Goal: Task Accomplishment & Management: Manage account settings

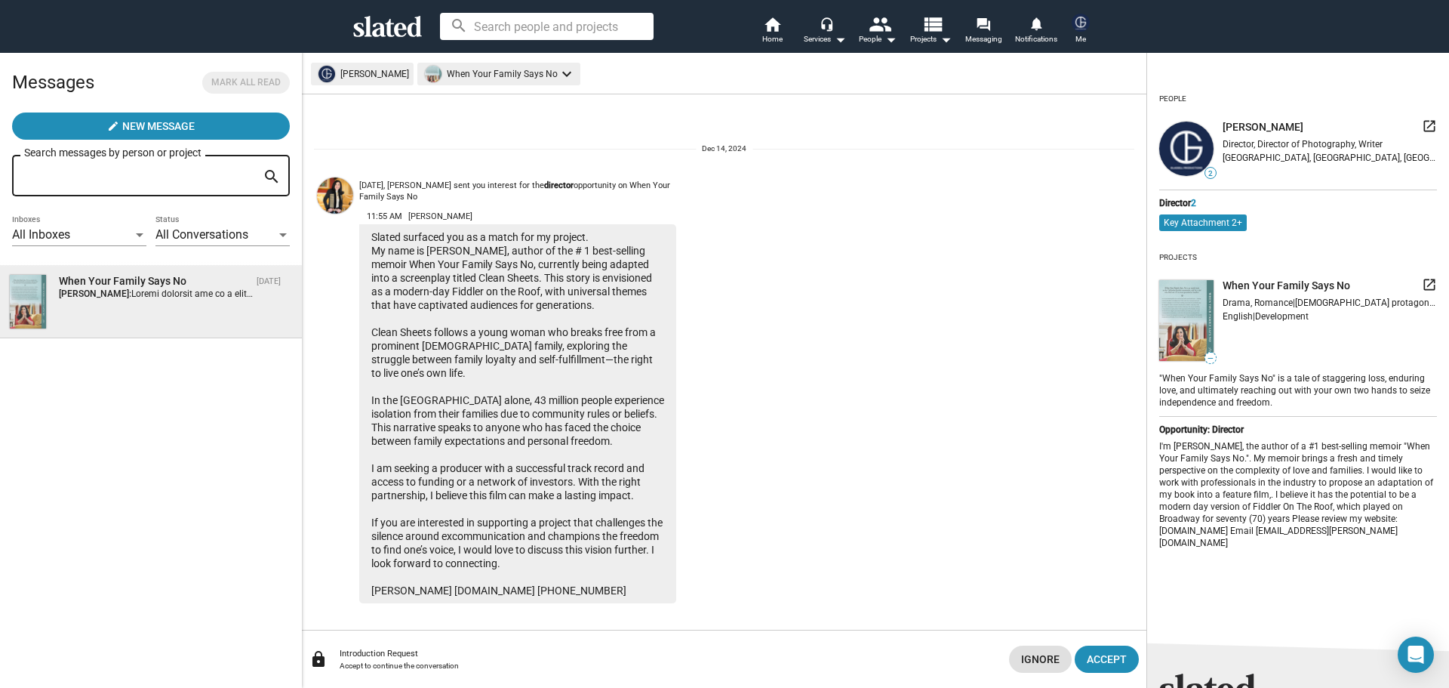
scroll to position [8, 0]
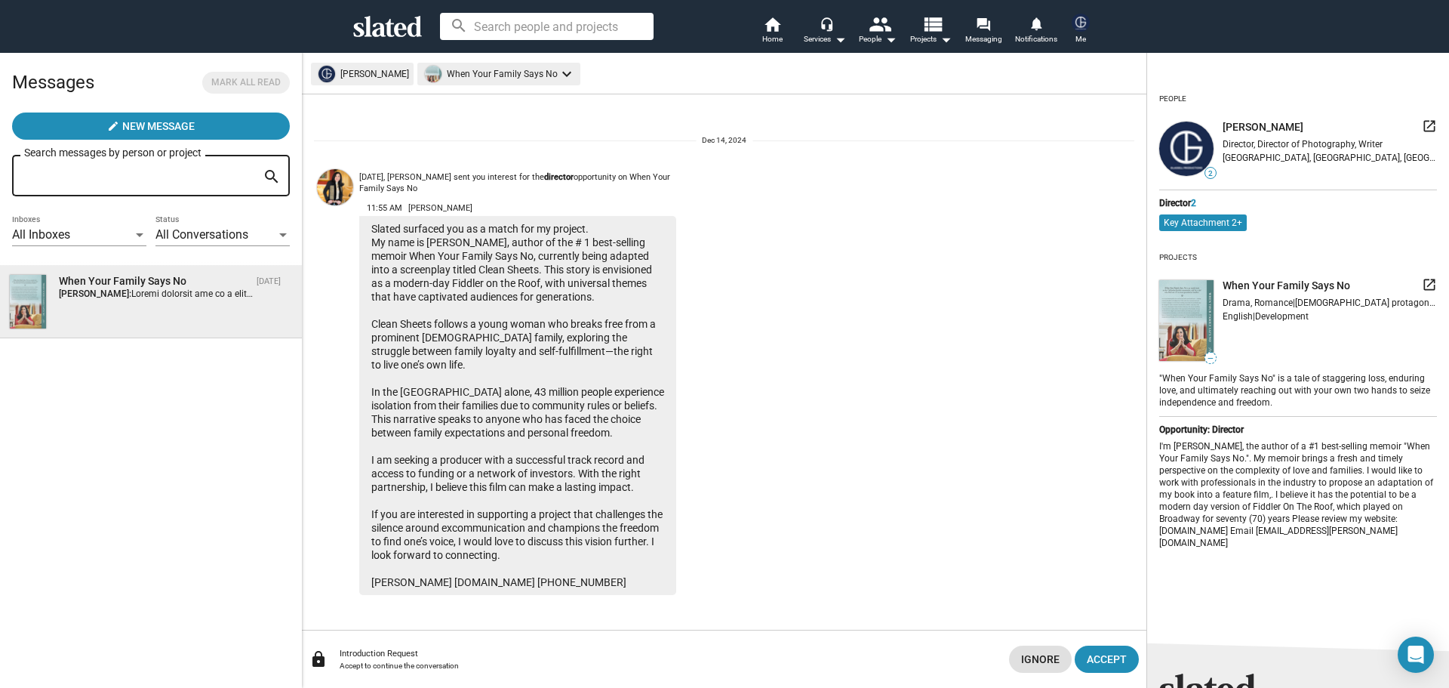
click at [1195, 223] on mat-chip "Key Attachment 2+" at bounding box center [1203, 222] width 88 height 17
click at [1240, 220] on mat-chip "Key Attachment 2+" at bounding box center [1203, 222] width 88 height 17
click at [1239, 284] on span "When Your Family Says No" at bounding box center [1287, 286] width 128 height 14
click at [1422, 281] on mat-icon "launch" at bounding box center [1429, 284] width 15 height 15
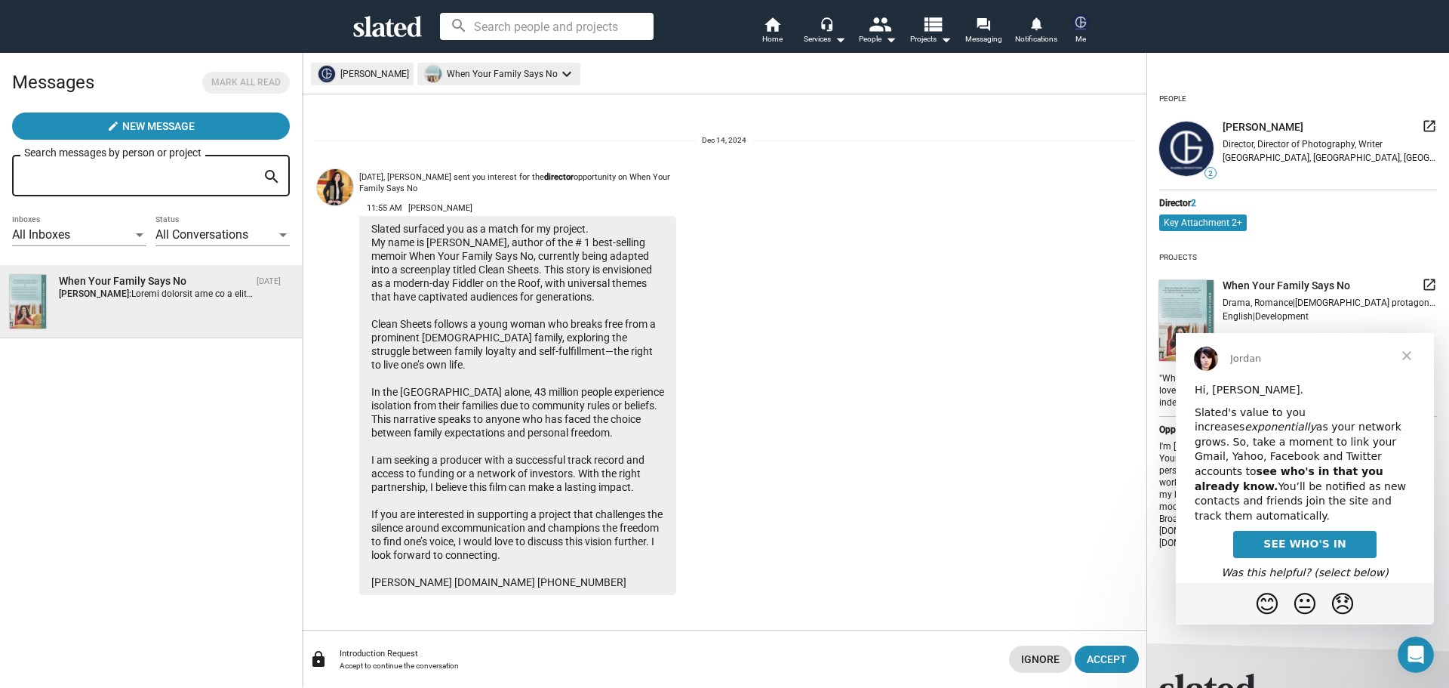
scroll to position [0, 0]
click at [776, 23] on mat-icon "home" at bounding box center [772, 24] width 18 height 18
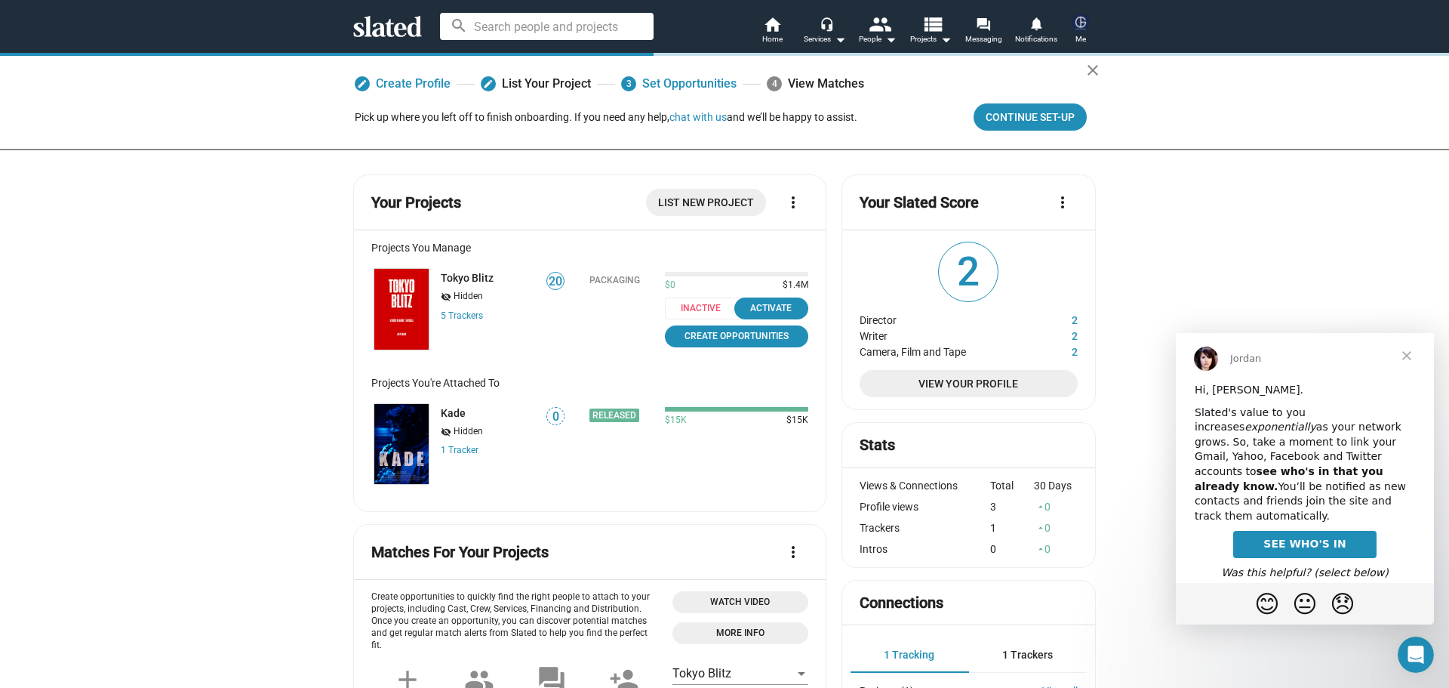
click at [1406, 353] on span "Close" at bounding box center [1407, 355] width 54 height 54
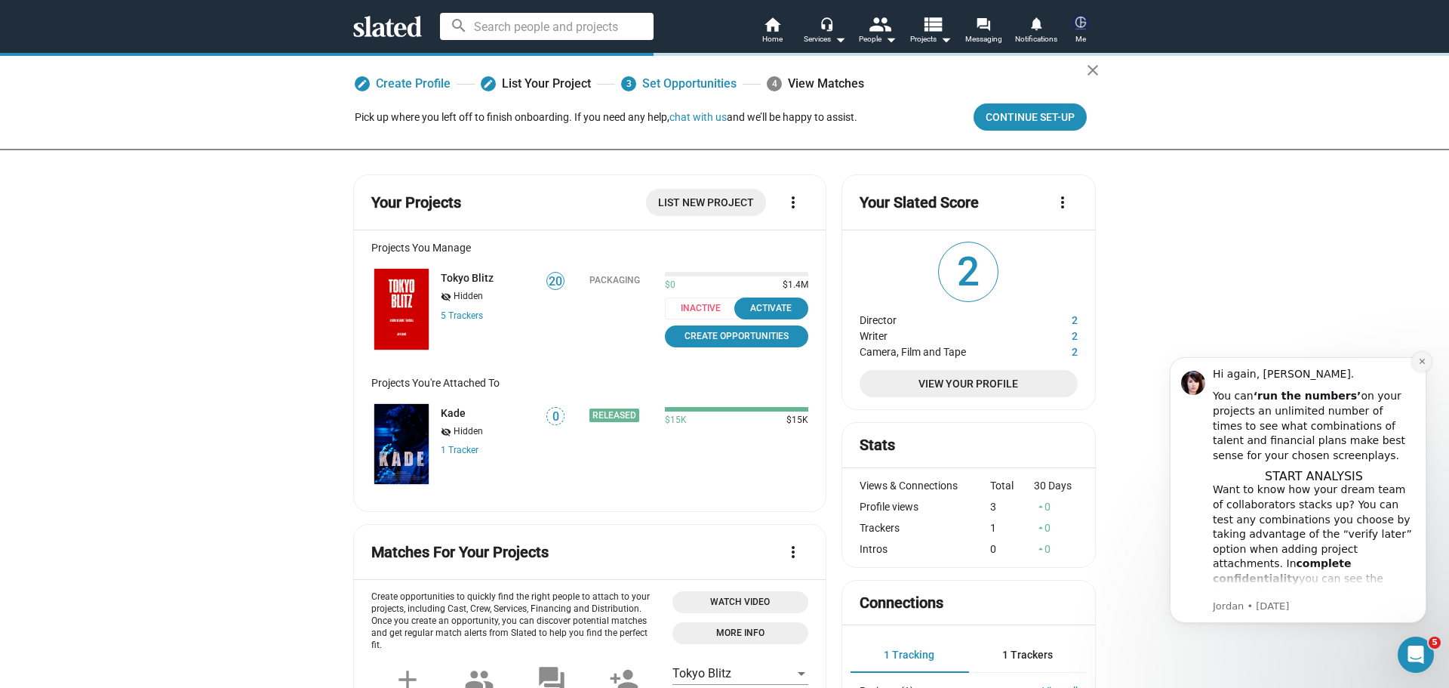
click at [1421, 356] on button "Dismiss notification" at bounding box center [1422, 362] width 20 height 20
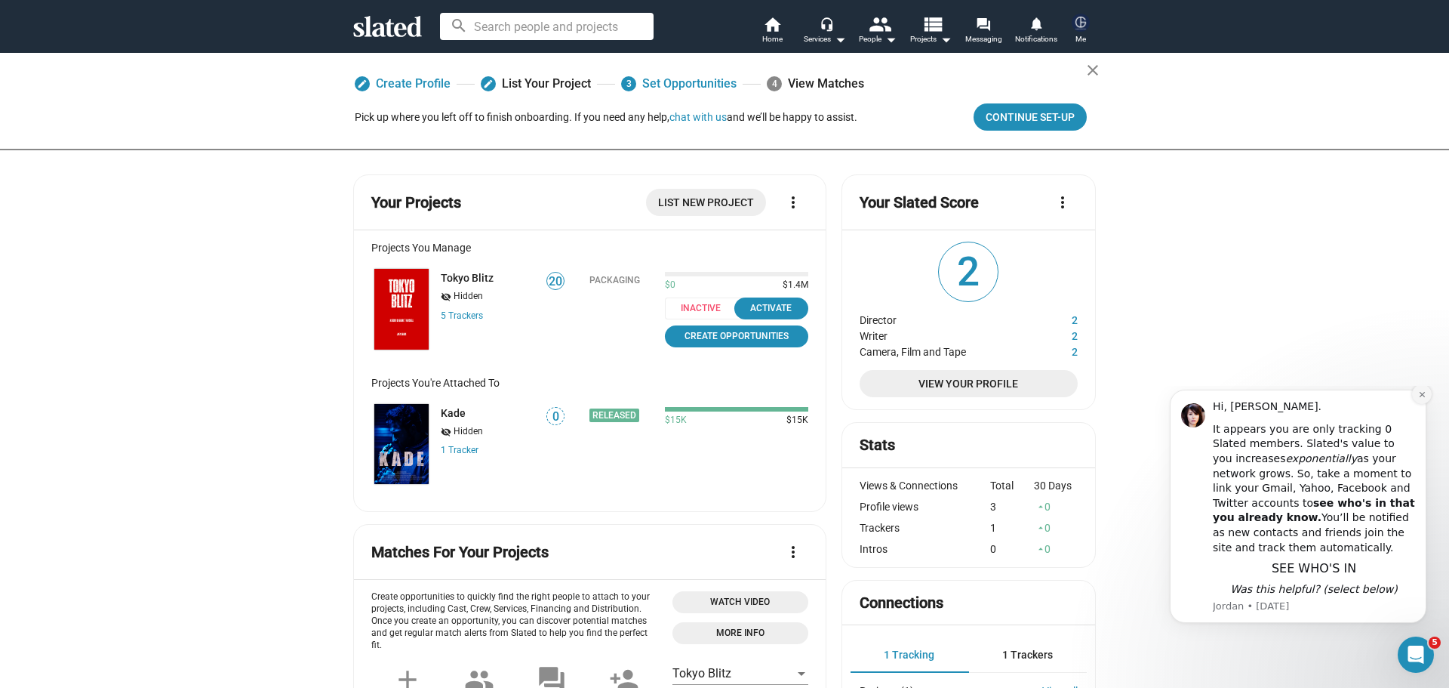
click at [1421, 402] on button "Dismiss notification" at bounding box center [1422, 394] width 20 height 20
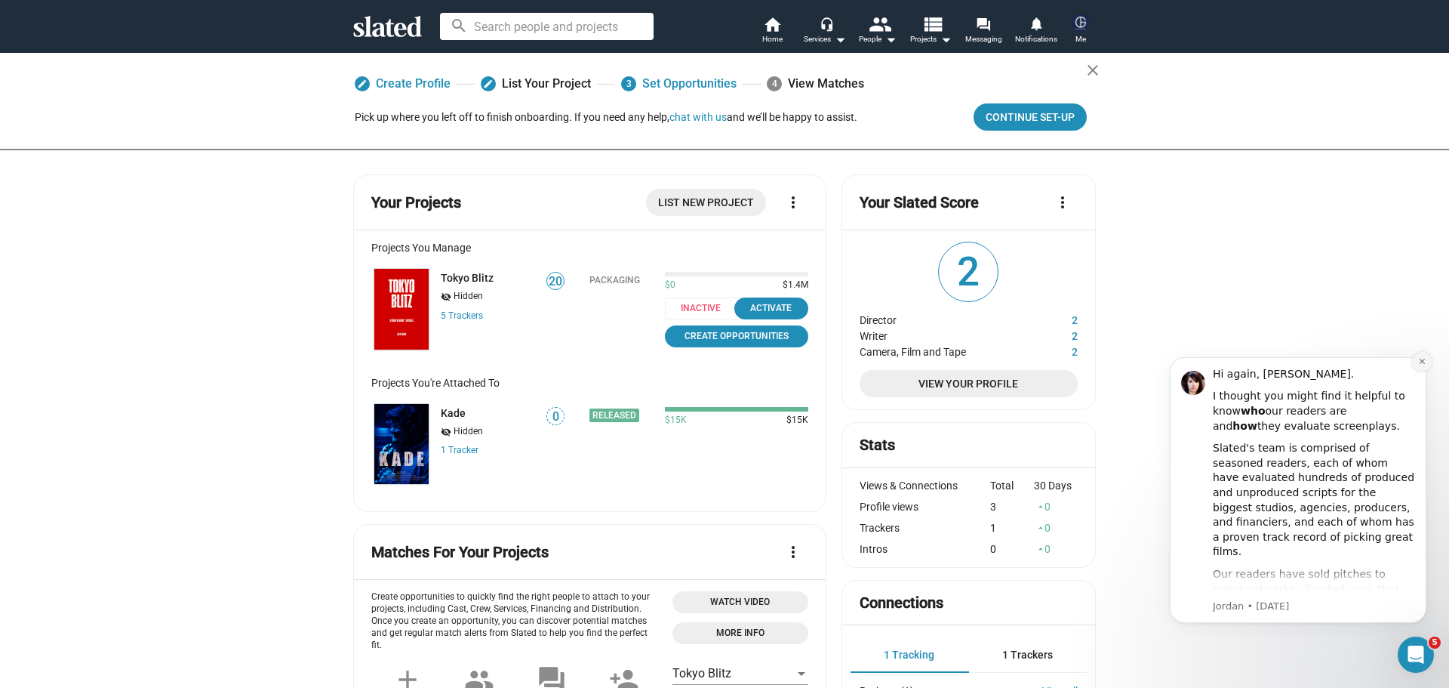
click at [1418, 357] on icon "Dismiss notification" at bounding box center [1422, 361] width 8 height 8
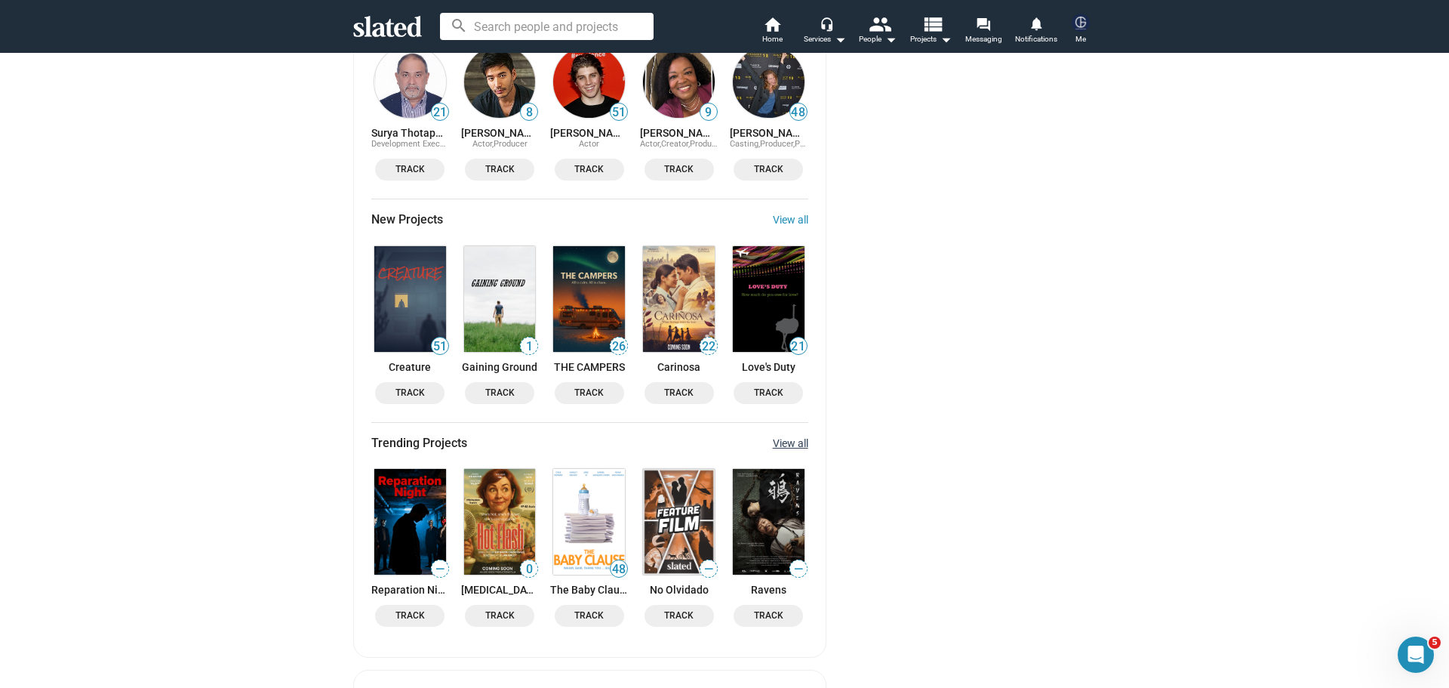
scroll to position [1585, 0]
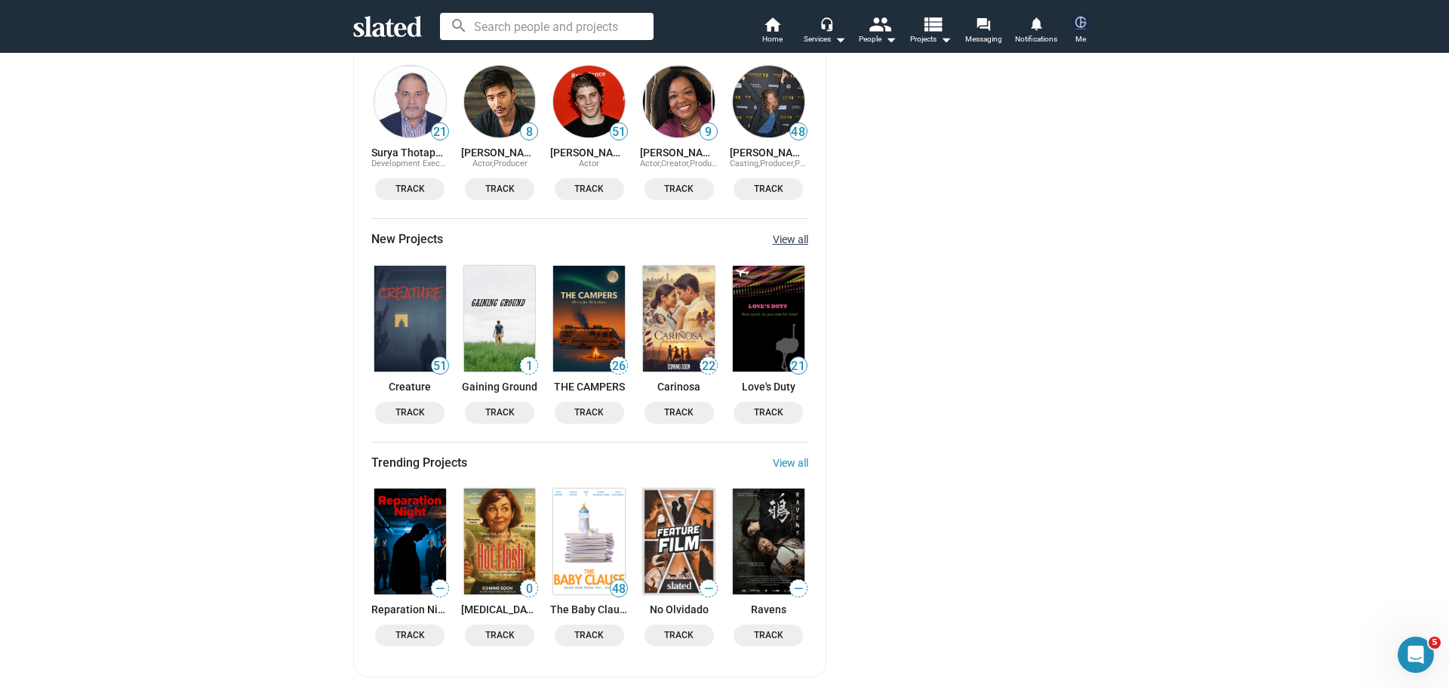
click at [790, 233] on link "View all" at bounding box center [790, 239] width 35 height 12
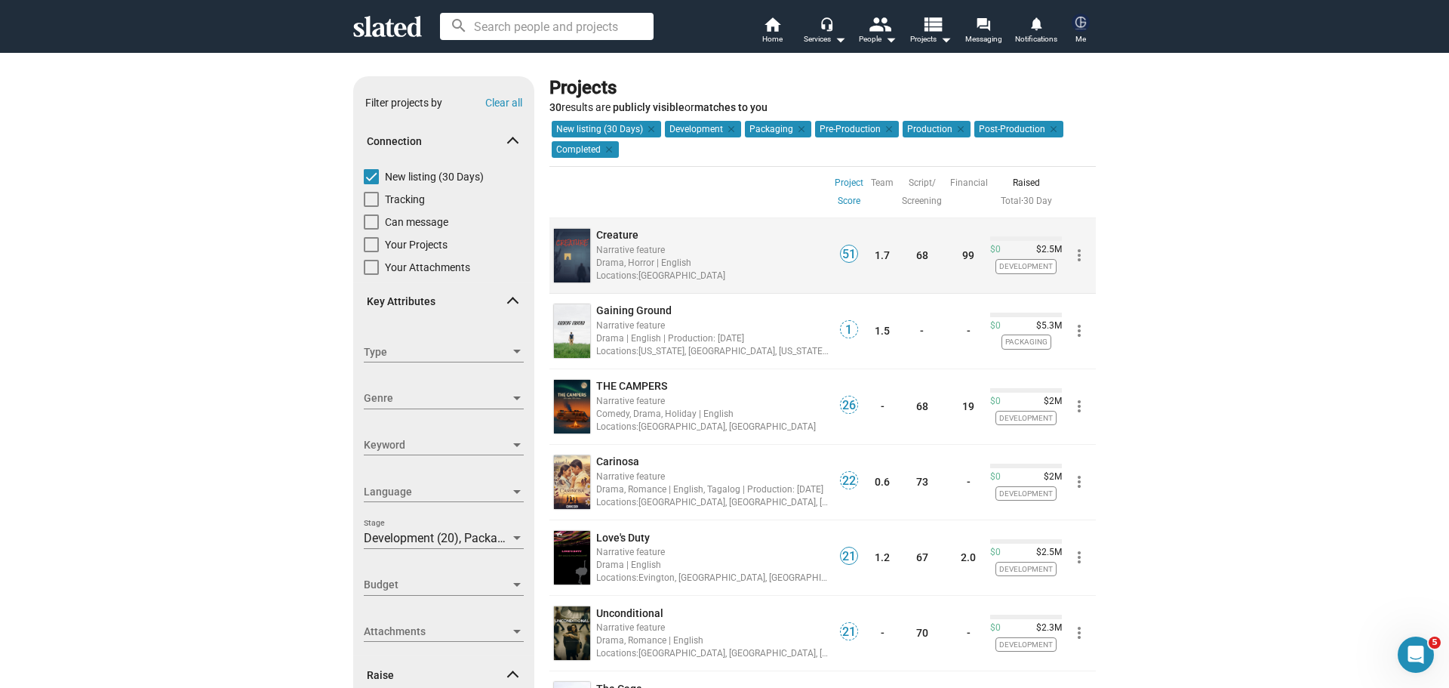
click at [734, 259] on div "Drama, Horror | English" at bounding box center [712, 262] width 233 height 14
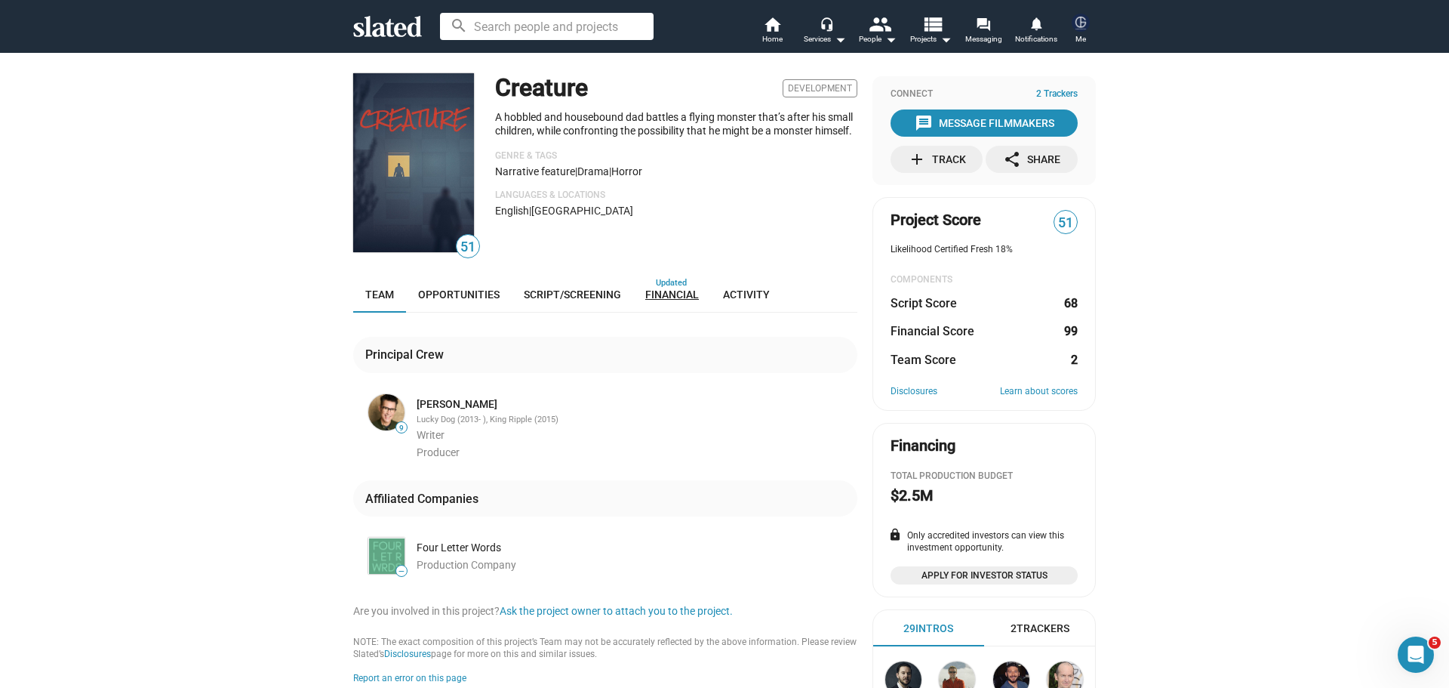
click at [647, 286] on link "Financial" at bounding box center [672, 294] width 78 height 36
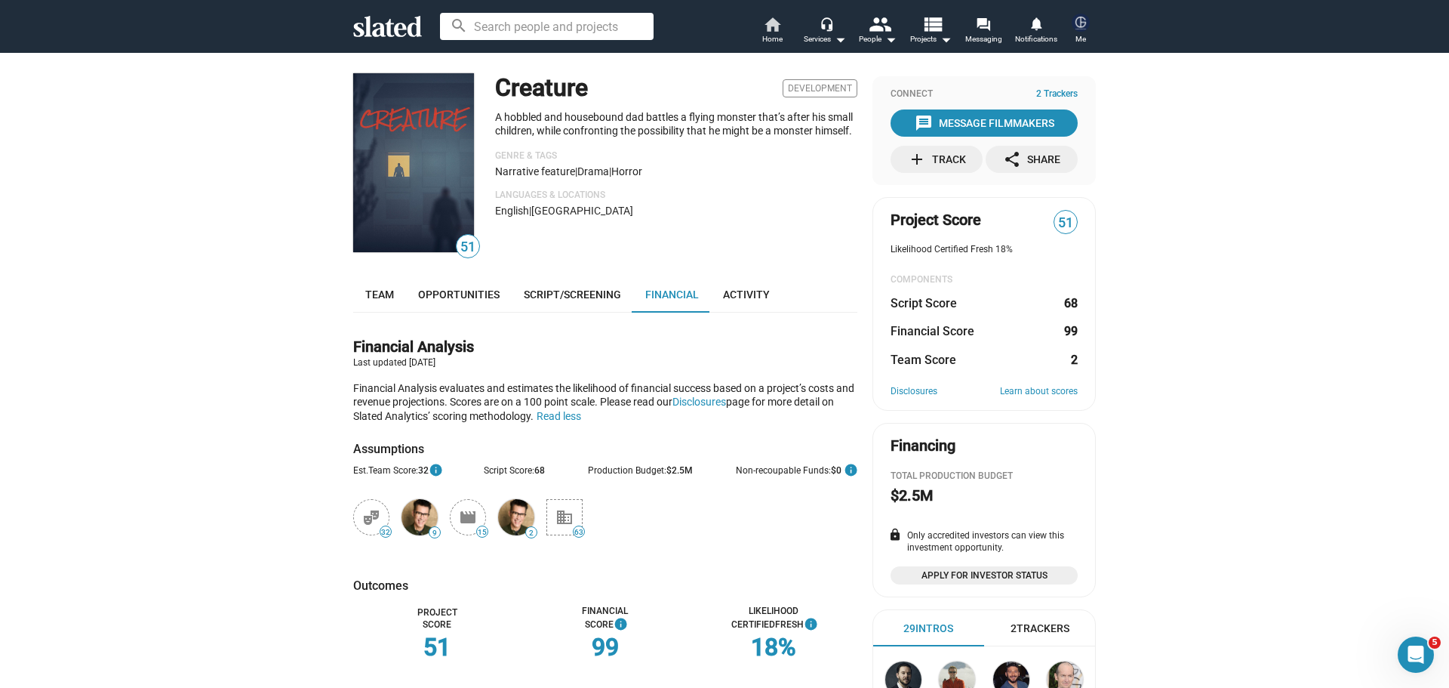
click at [774, 29] on mat-icon "home" at bounding box center [772, 24] width 18 height 18
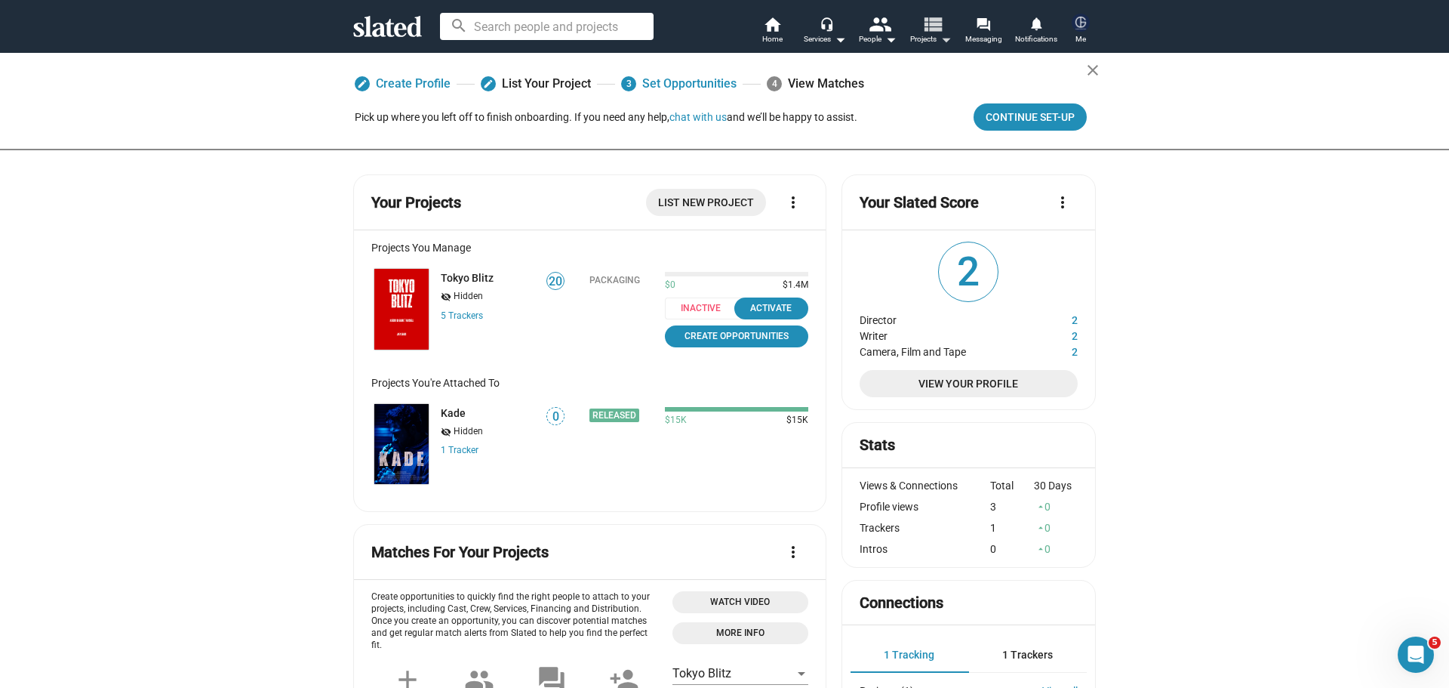
click at [931, 33] on mat-icon "view_list" at bounding box center [933, 24] width 22 height 22
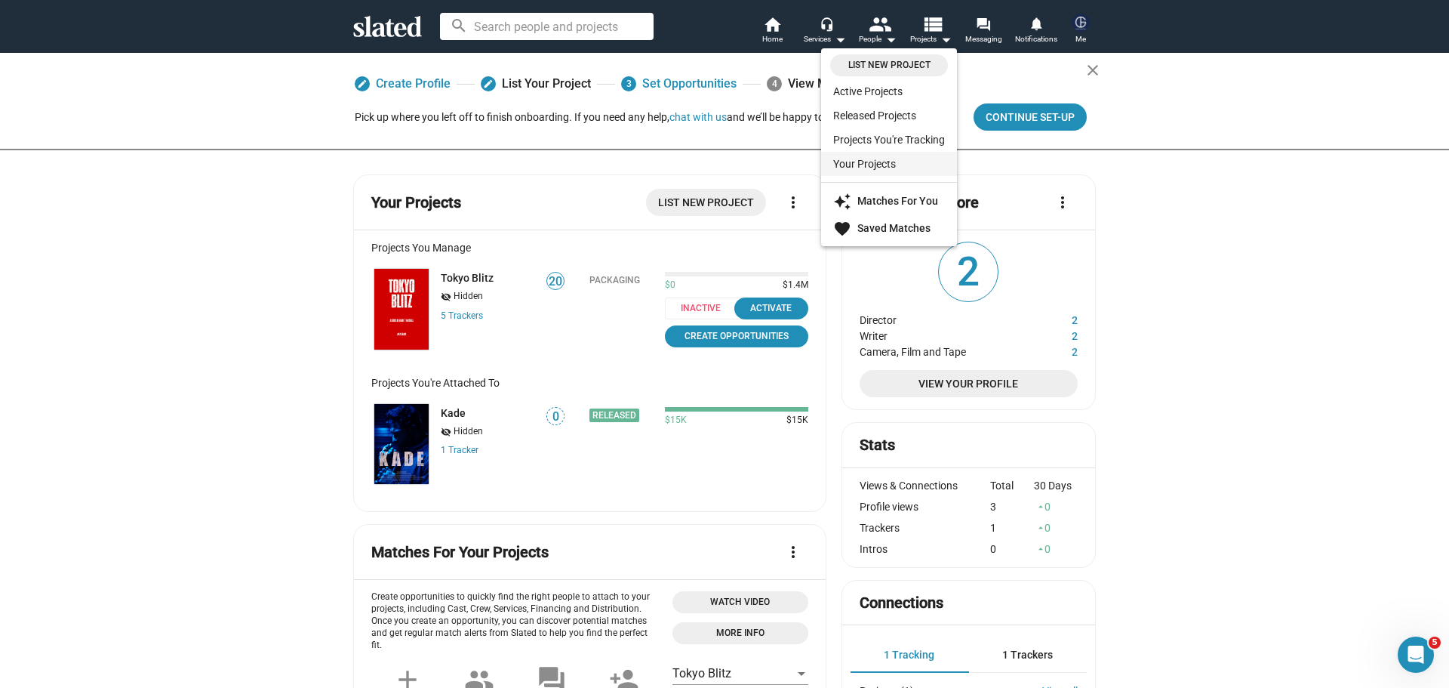
click at [860, 155] on link "Your Projects" at bounding box center [889, 164] width 136 height 24
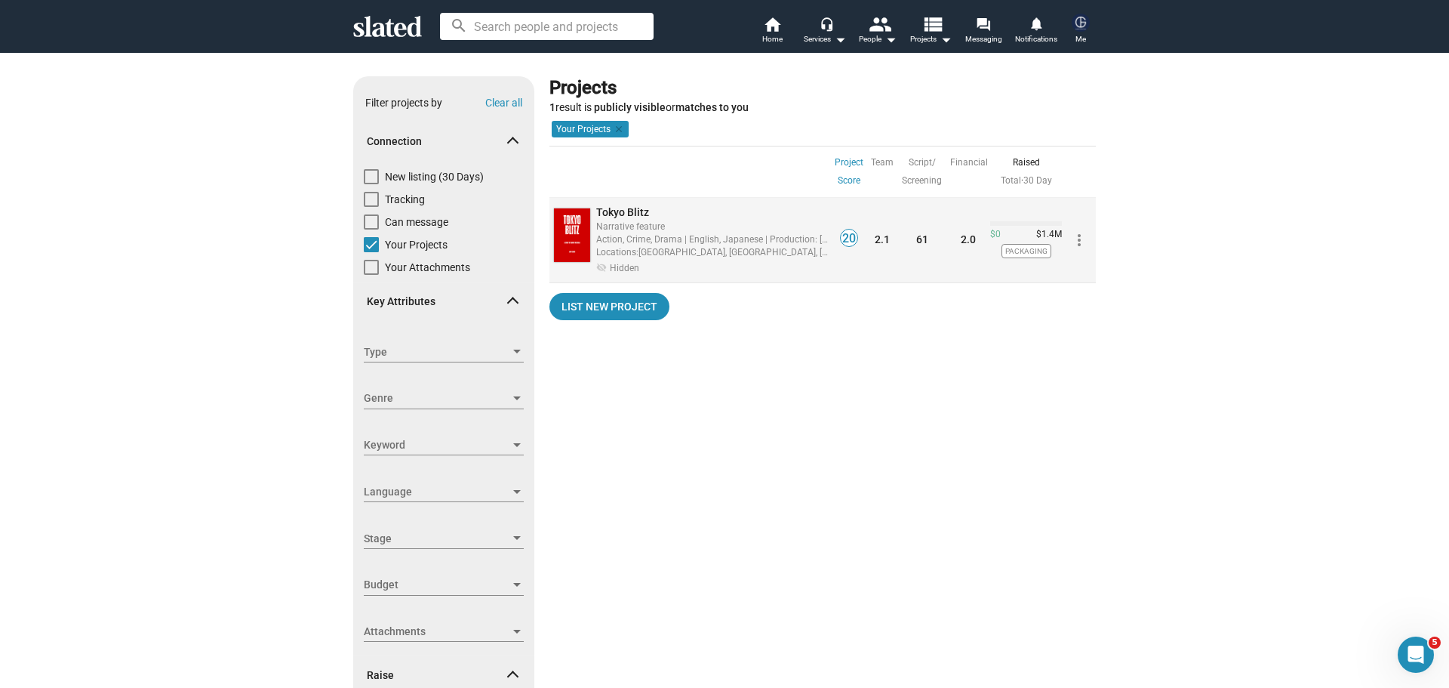
click at [623, 216] on span "Tokyo Blitz" at bounding box center [622, 212] width 53 height 12
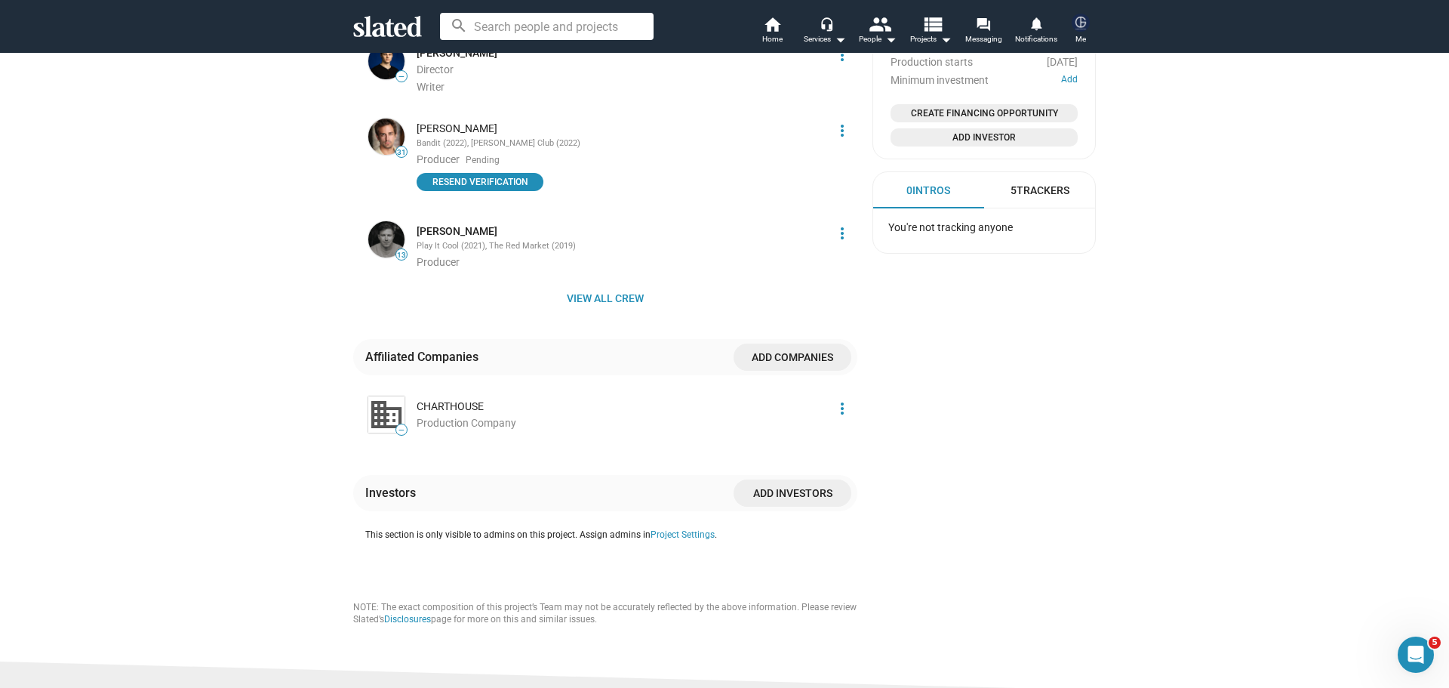
scroll to position [1057, 0]
click at [771, 343] on span "Add companies" at bounding box center [793, 356] width 94 height 27
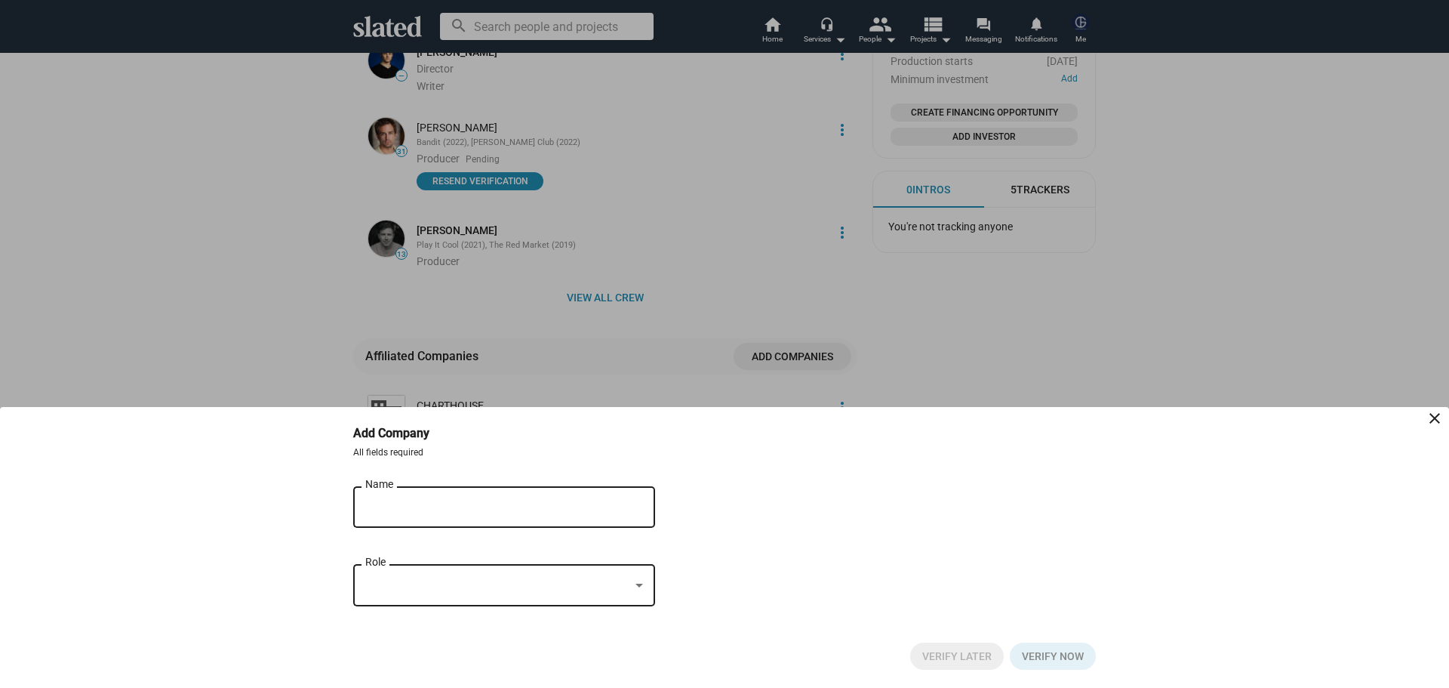
click at [399, 587] on div at bounding box center [497, 585] width 264 height 16
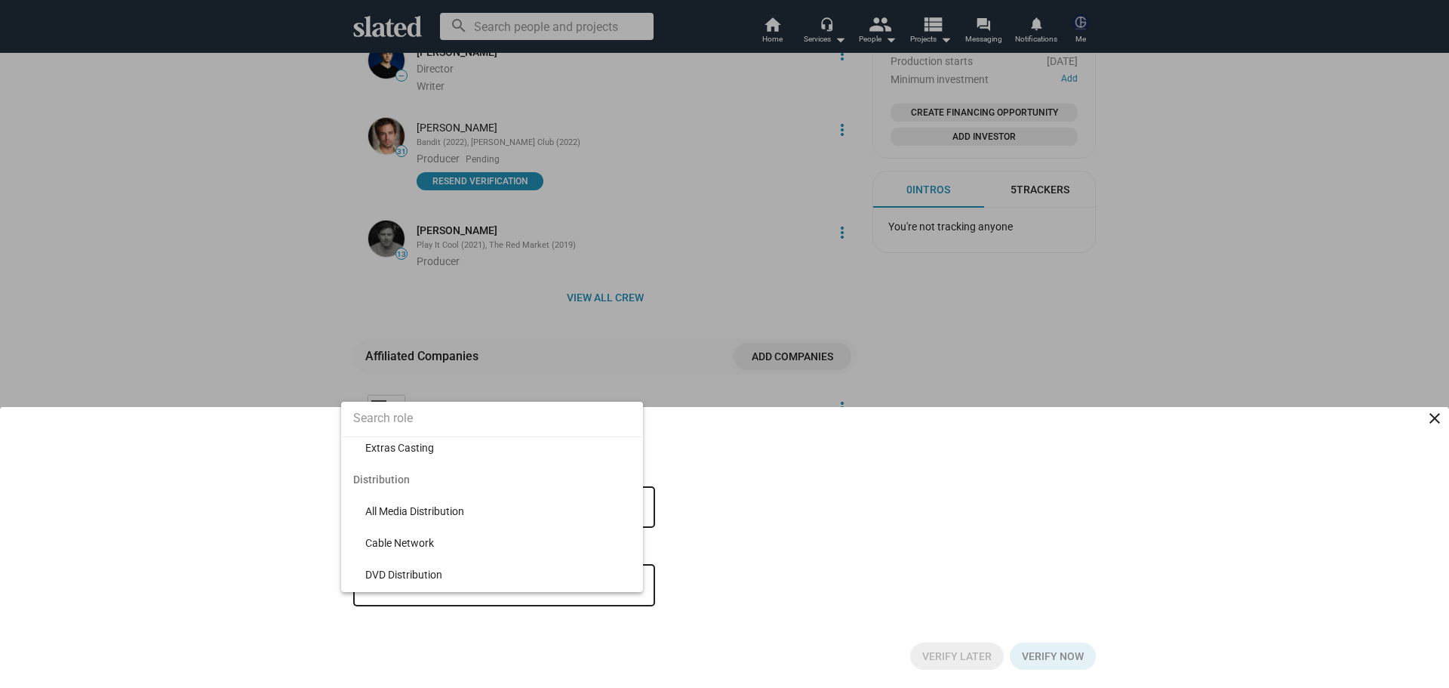
scroll to position [528, 0]
click at [525, 496] on span "All Media Distribution" at bounding box center [498, 495] width 266 height 32
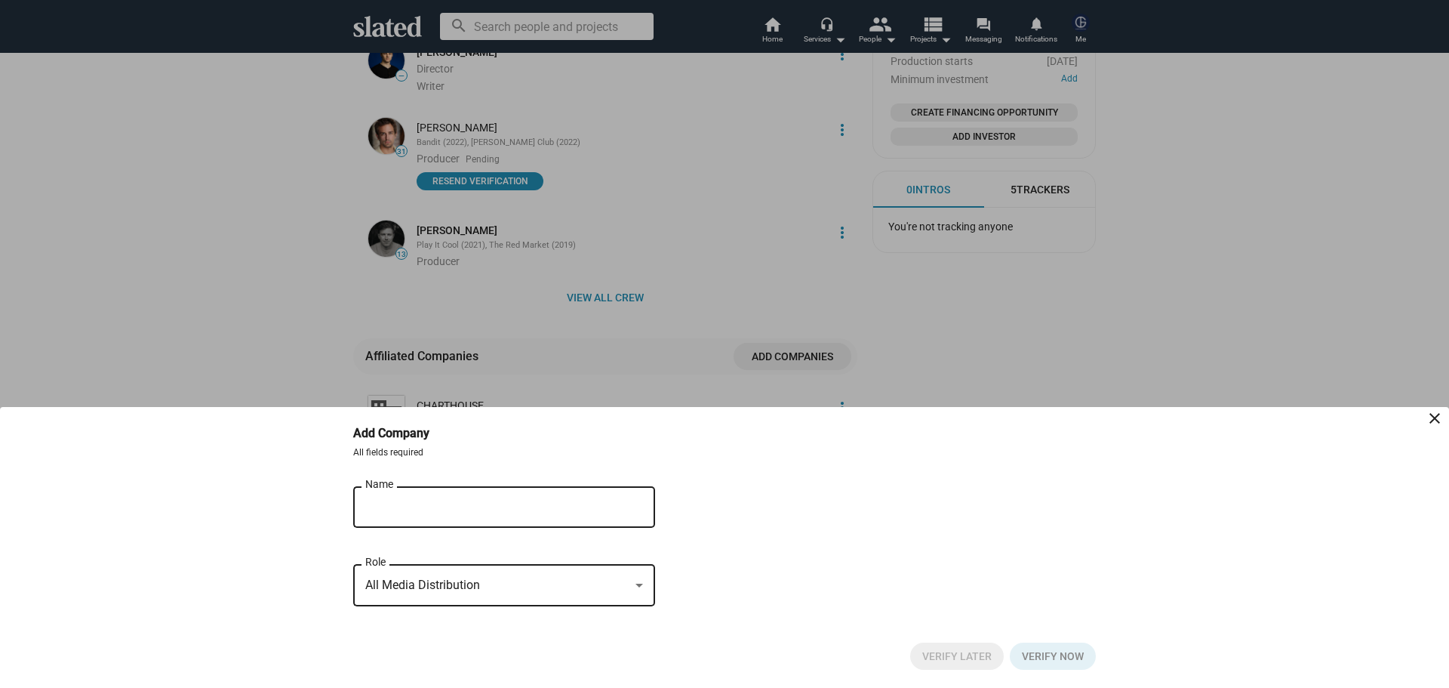
click at [462, 501] on input "Name" at bounding box center [493, 507] width 257 height 14
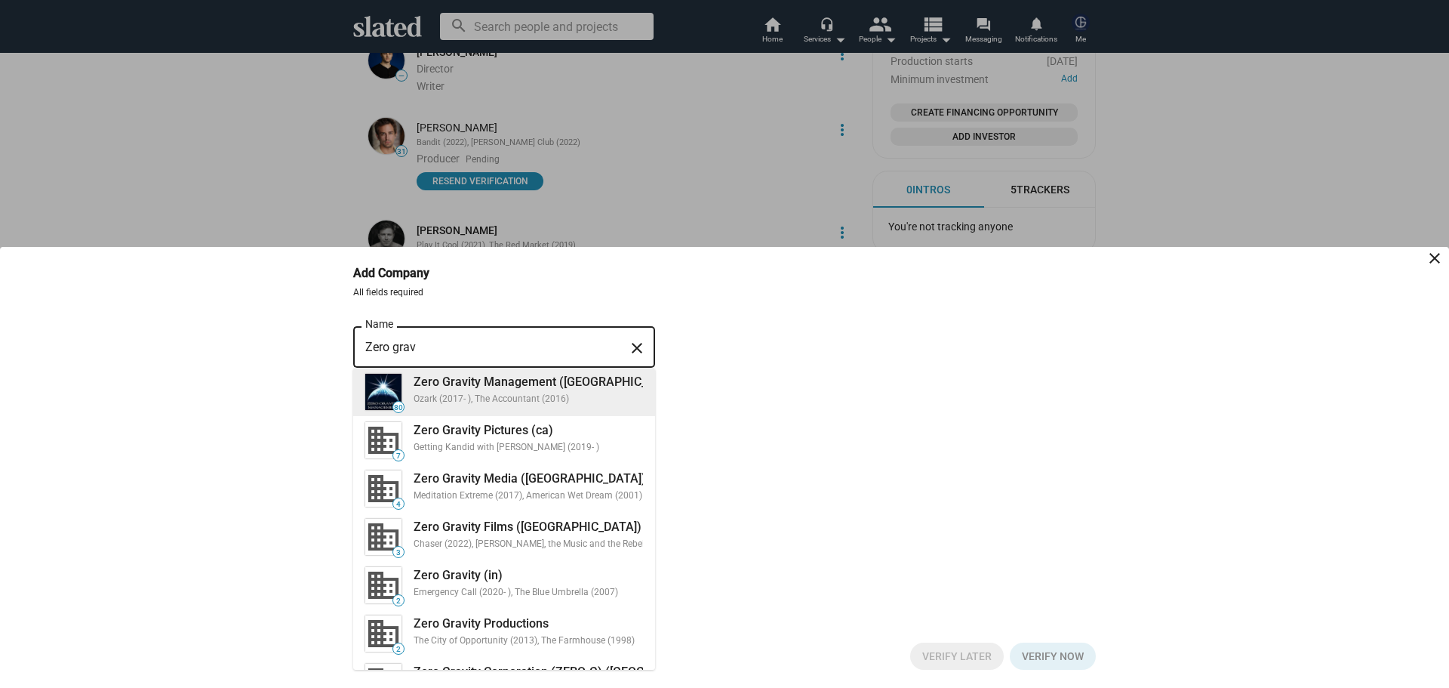
click at [546, 381] on div "Zero Gravity Management ([GEOGRAPHIC_DATA])" at bounding box center [549, 382] width 271 height 16
type input "Zero Gravity Management ([GEOGRAPHIC_DATA])"
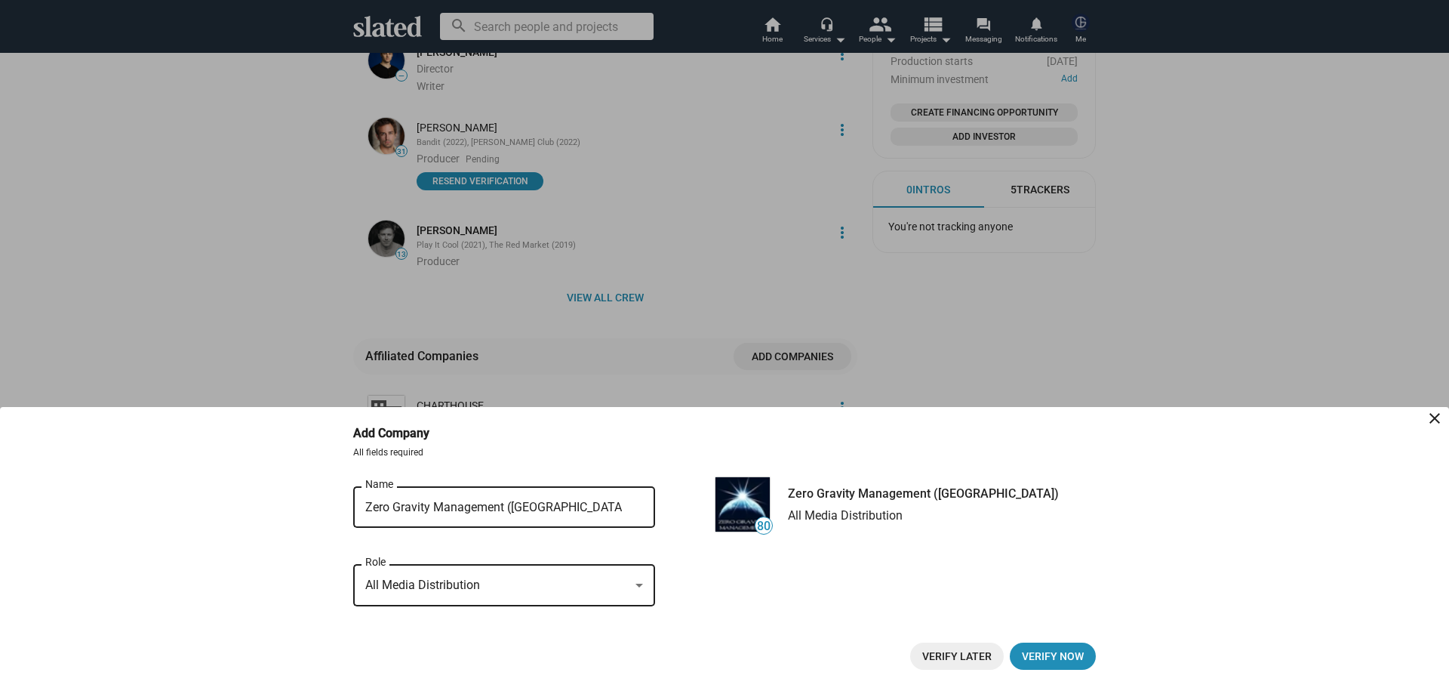
click at [968, 651] on span "Verify Later" at bounding box center [956, 655] width 69 height 27
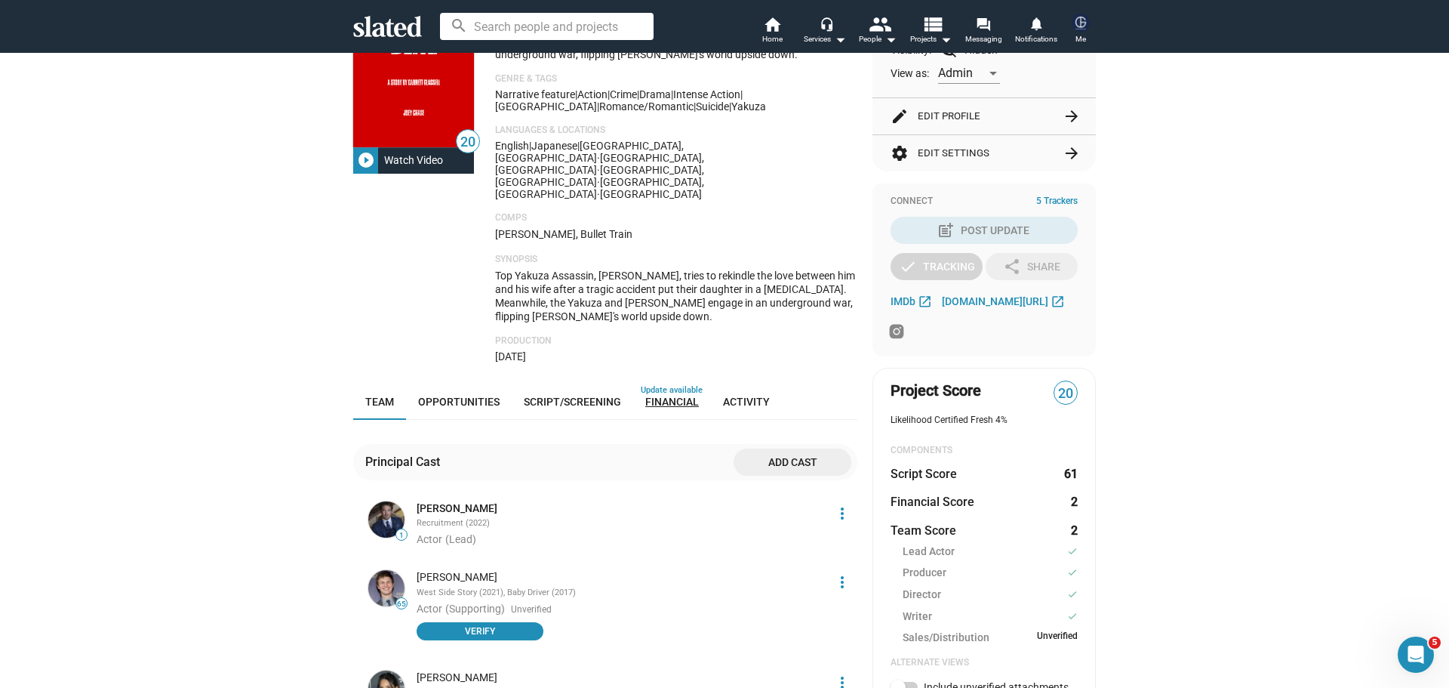
click at [671, 396] on span "Financial" at bounding box center [672, 402] width 54 height 12
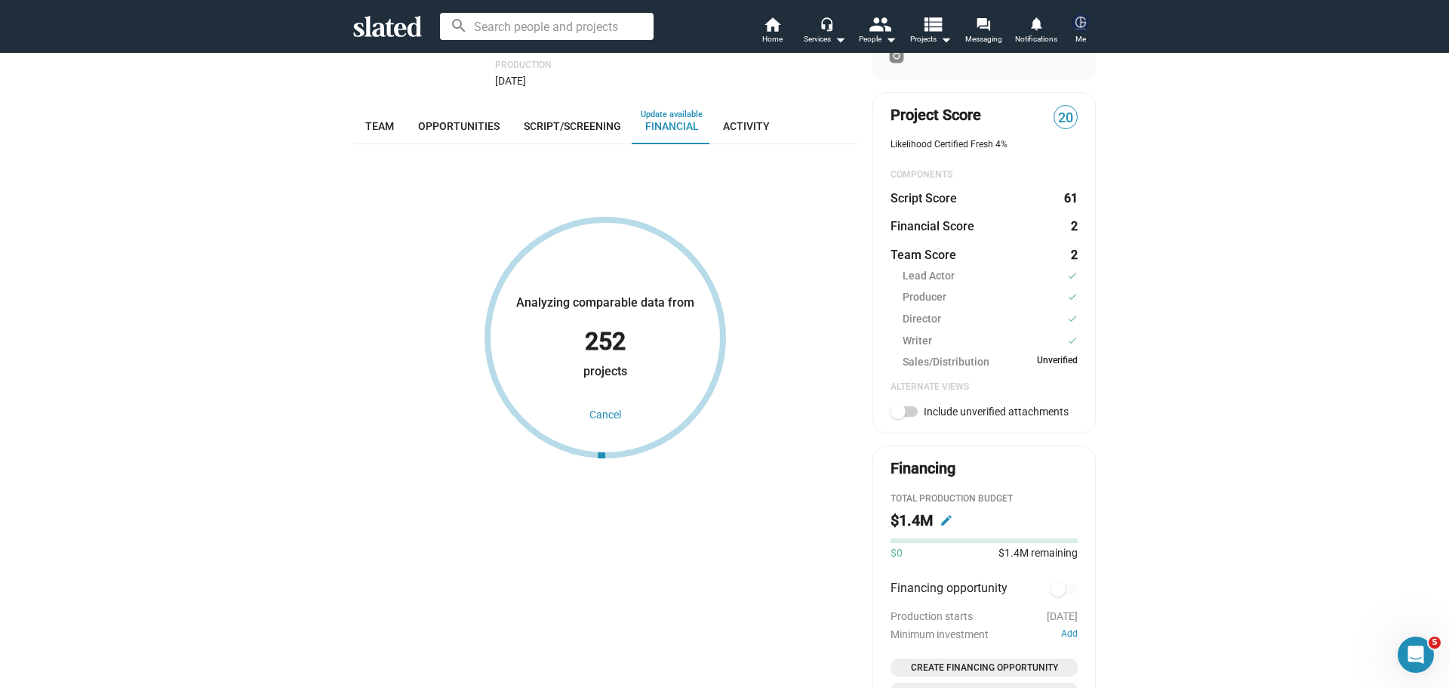
scroll to position [511, 0]
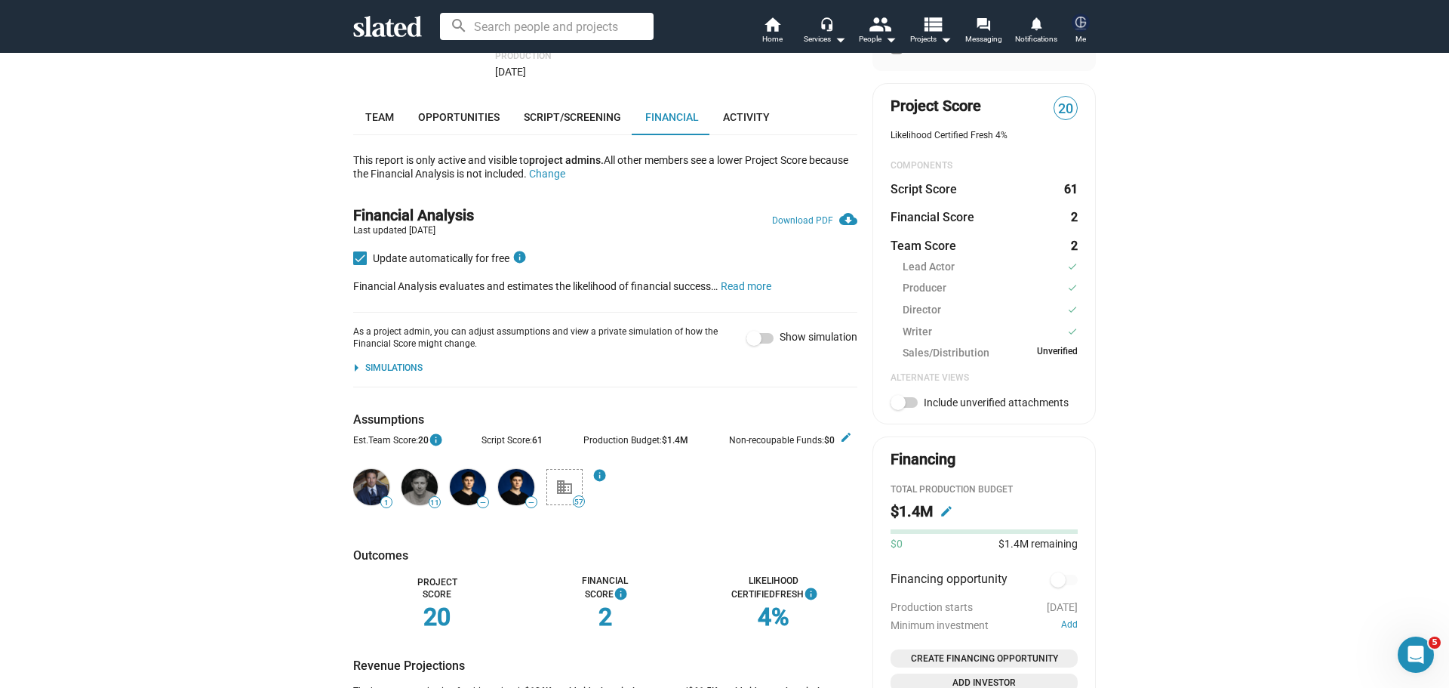
click at [411, 362] on div "Simulations" at bounding box center [393, 368] width 57 height 12
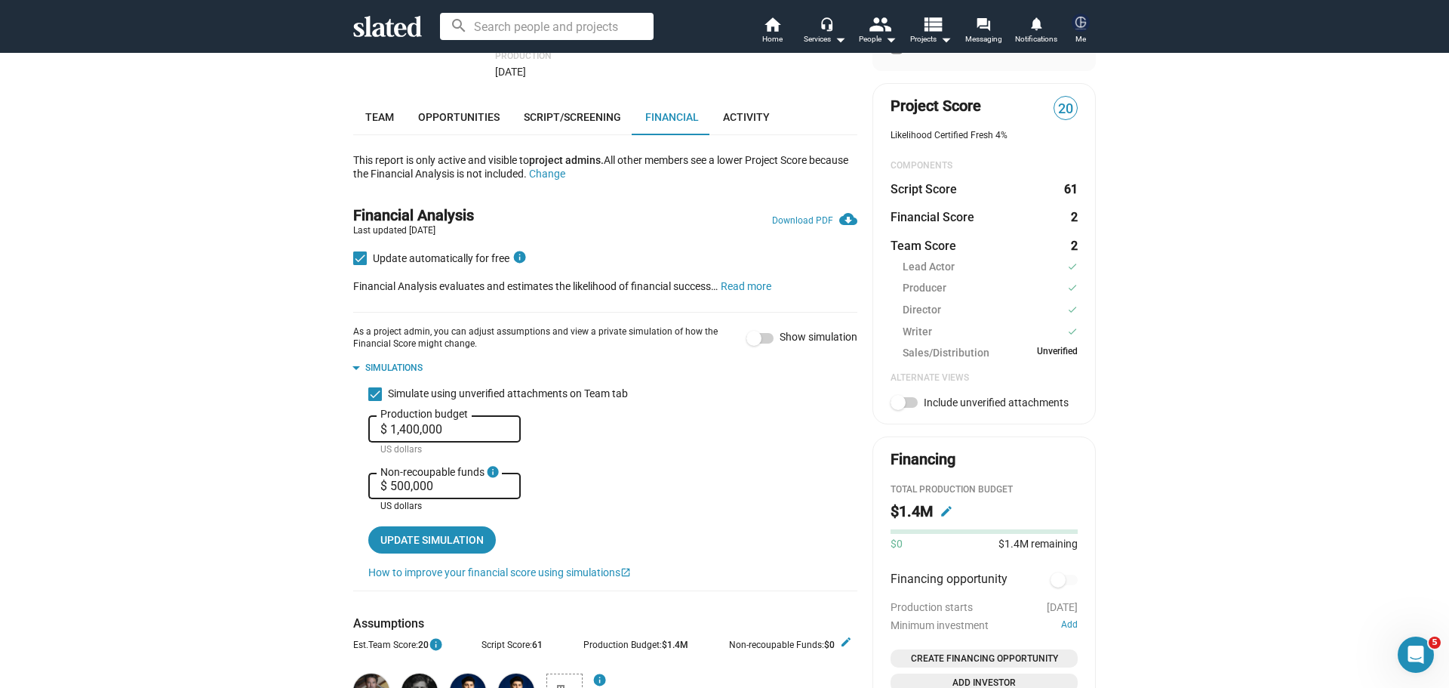
drag, startPoint x: 386, startPoint y: 439, endPoint x: 339, endPoint y: 440, distance: 46.8
type input "$ 0"
click at [395, 526] on span "Update simulation" at bounding box center [431, 539] width 103 height 27
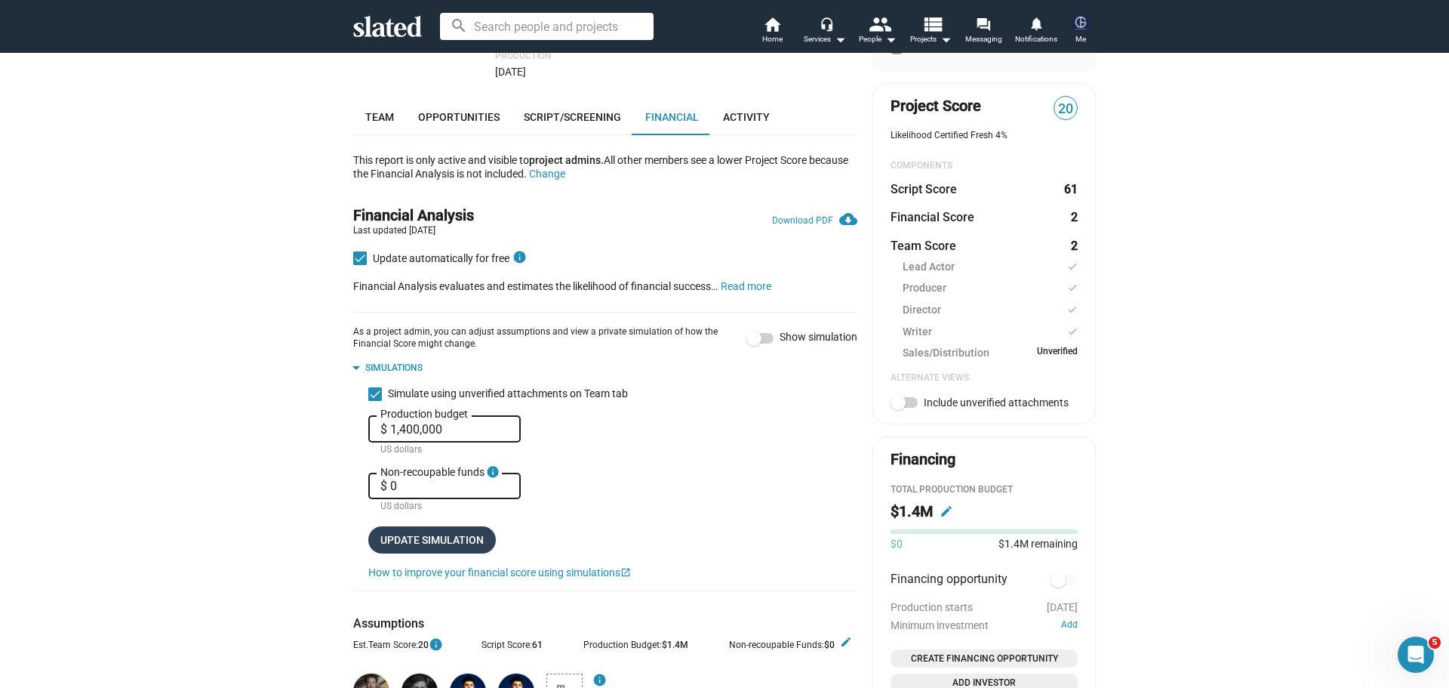
checkbox input "true"
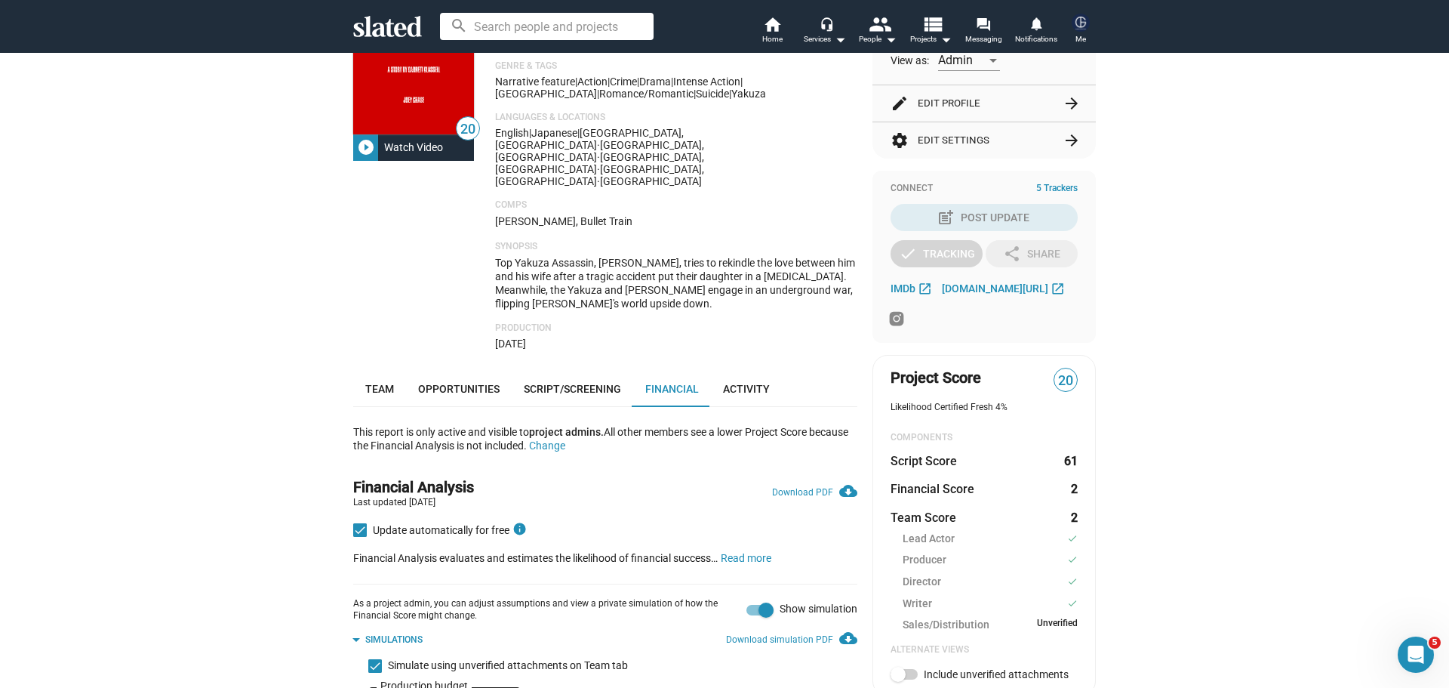
scroll to position [200, 0]
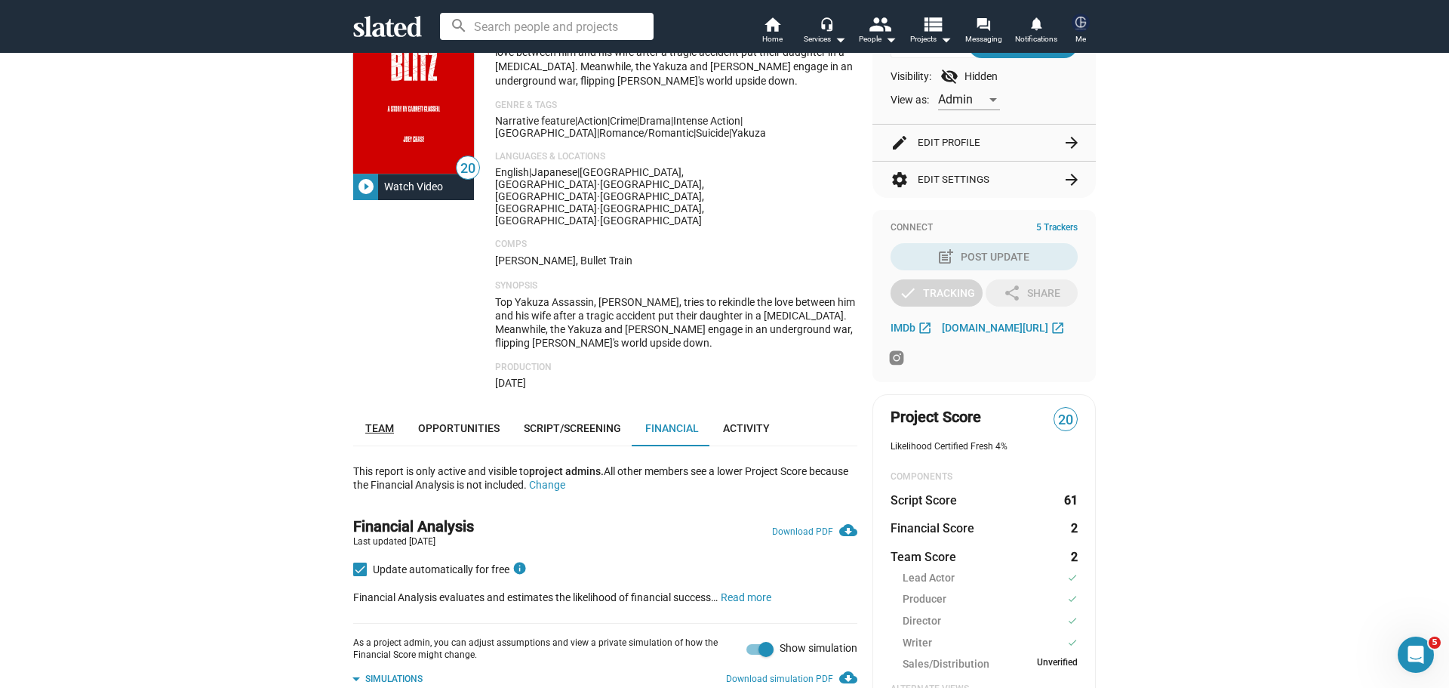
click at [373, 422] on span "Team" at bounding box center [379, 428] width 29 height 12
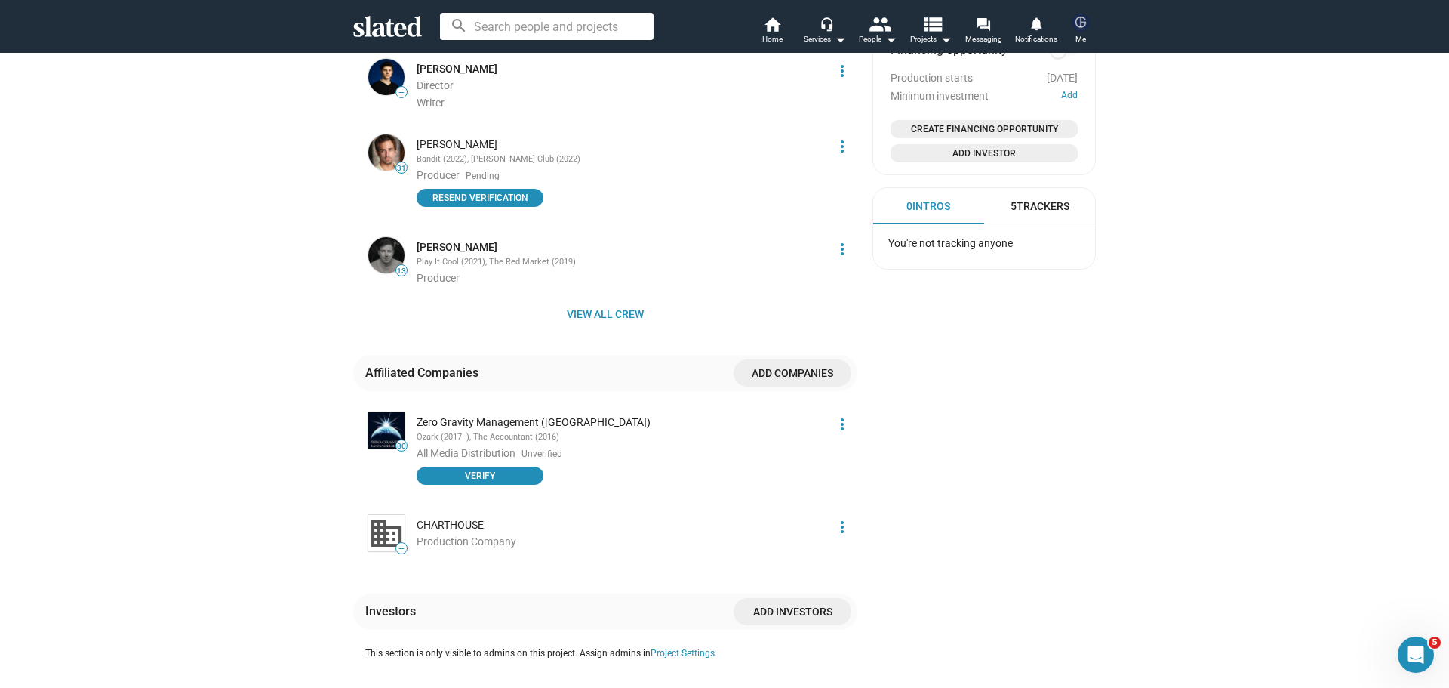
scroll to position [1039, 0]
click at [837, 416] on mat-icon "more_vert" at bounding box center [842, 425] width 18 height 18
click at [782, 456] on button "Delete" at bounding box center [809, 460] width 85 height 24
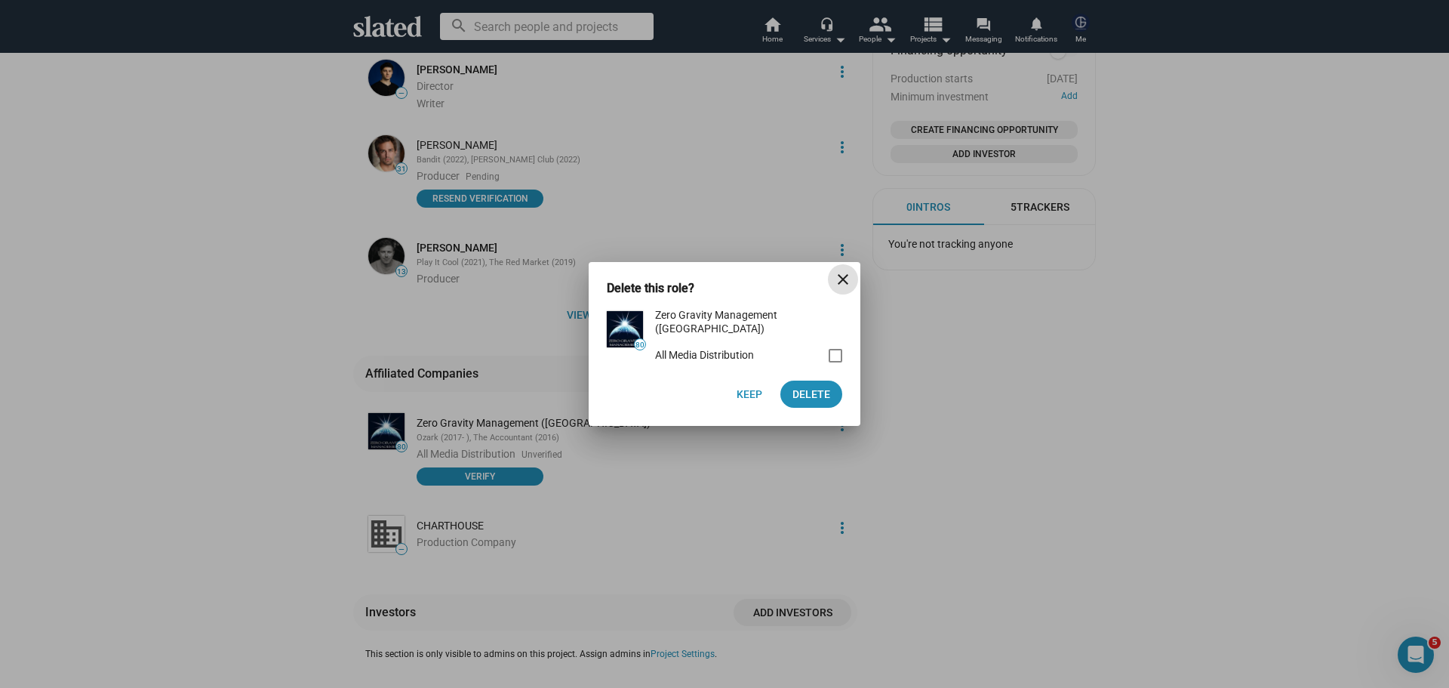
click at [854, 288] on span "close" at bounding box center [843, 279] width 30 height 18
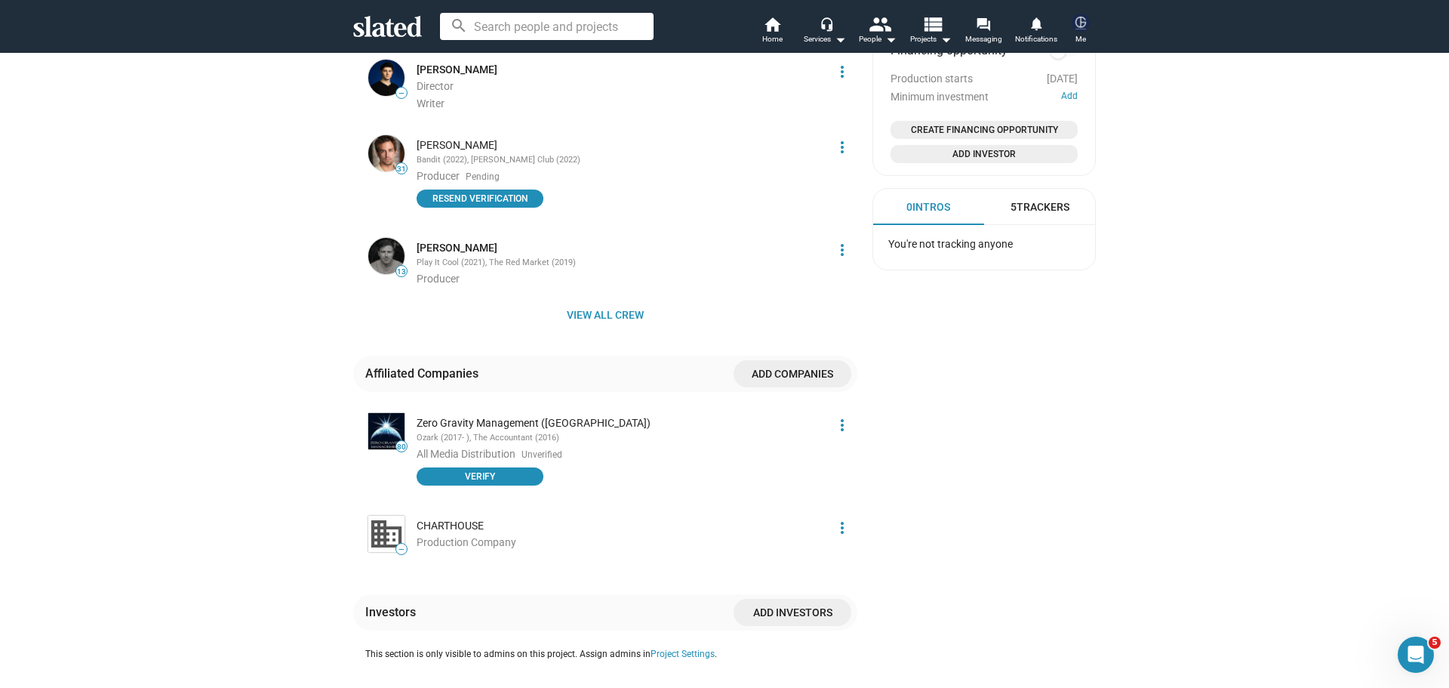
click at [833, 416] on mat-icon "more_vert" at bounding box center [842, 425] width 18 height 18
click at [812, 418] on button "Score impact" at bounding box center [809, 411] width 85 height 24
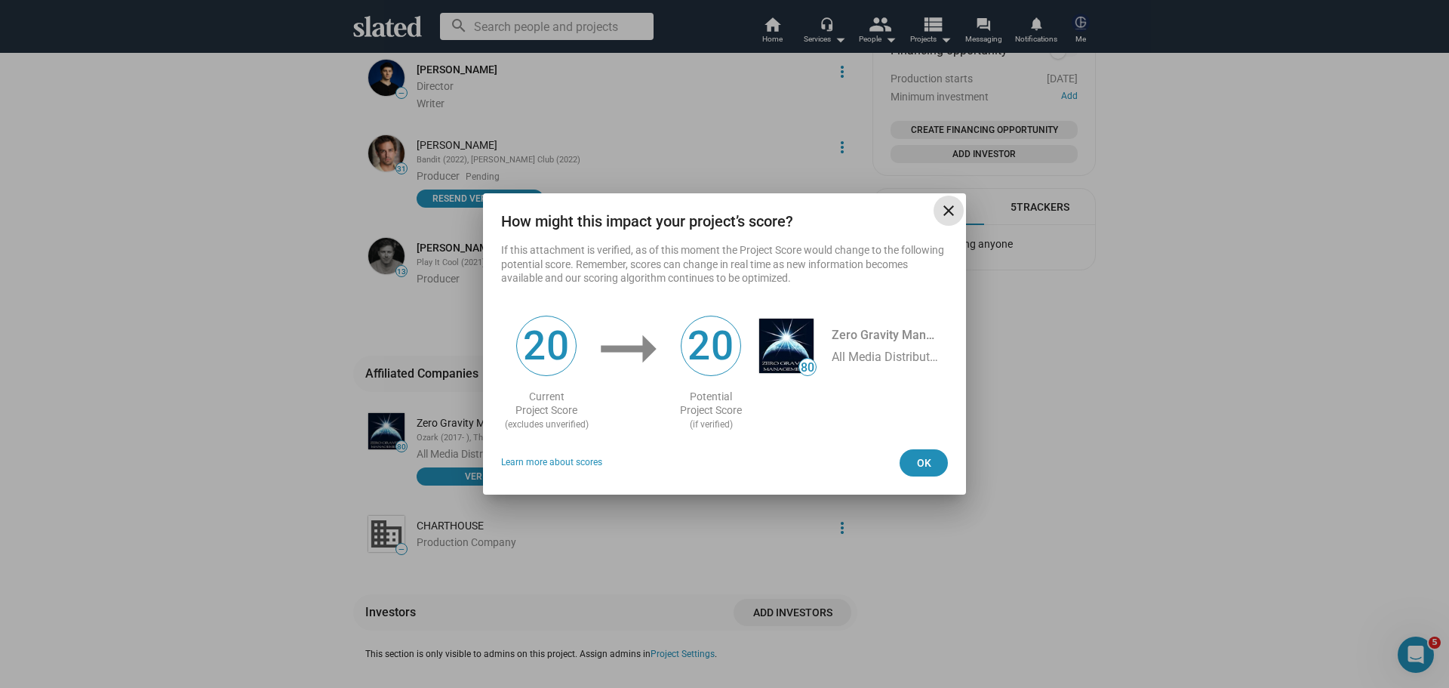
click at [944, 212] on mat-icon "close" at bounding box center [949, 211] width 18 height 18
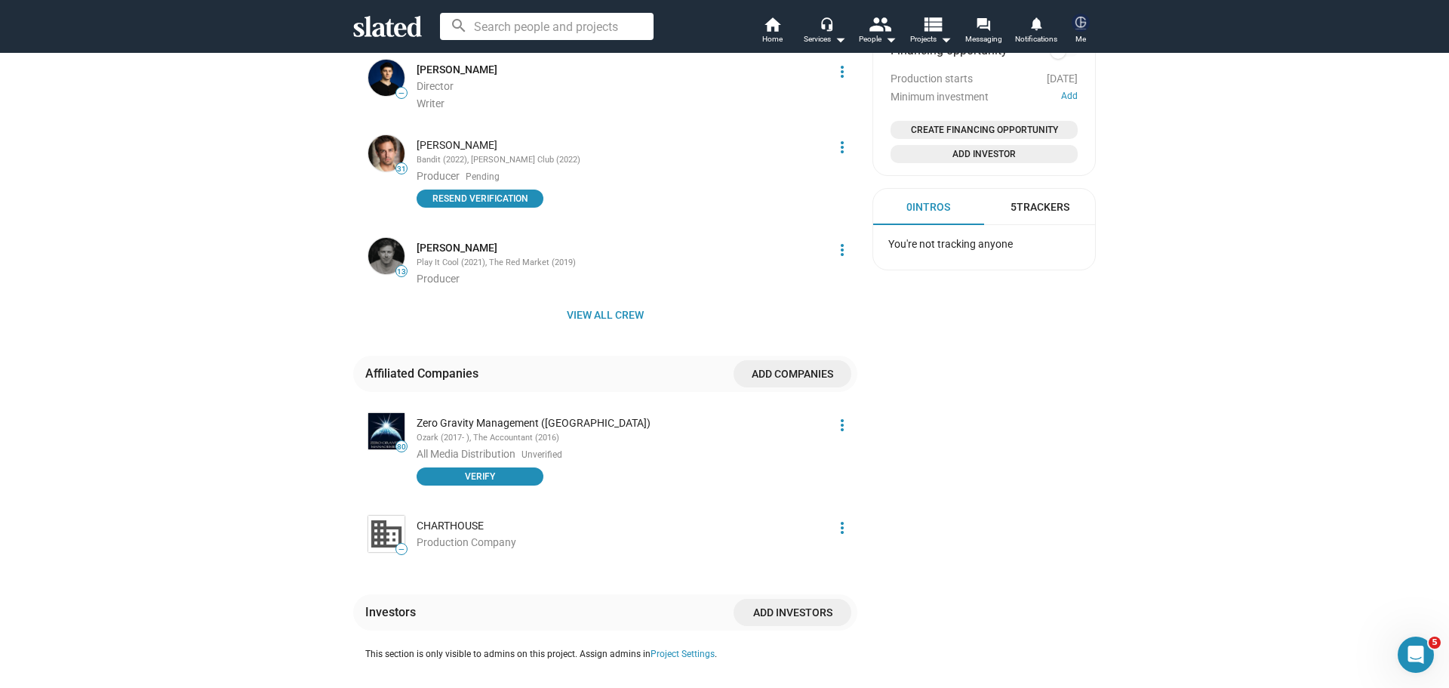
click at [833, 416] on mat-icon "more_vert" at bounding box center [842, 425] width 18 height 18
click at [802, 454] on button "Delete" at bounding box center [809, 460] width 85 height 24
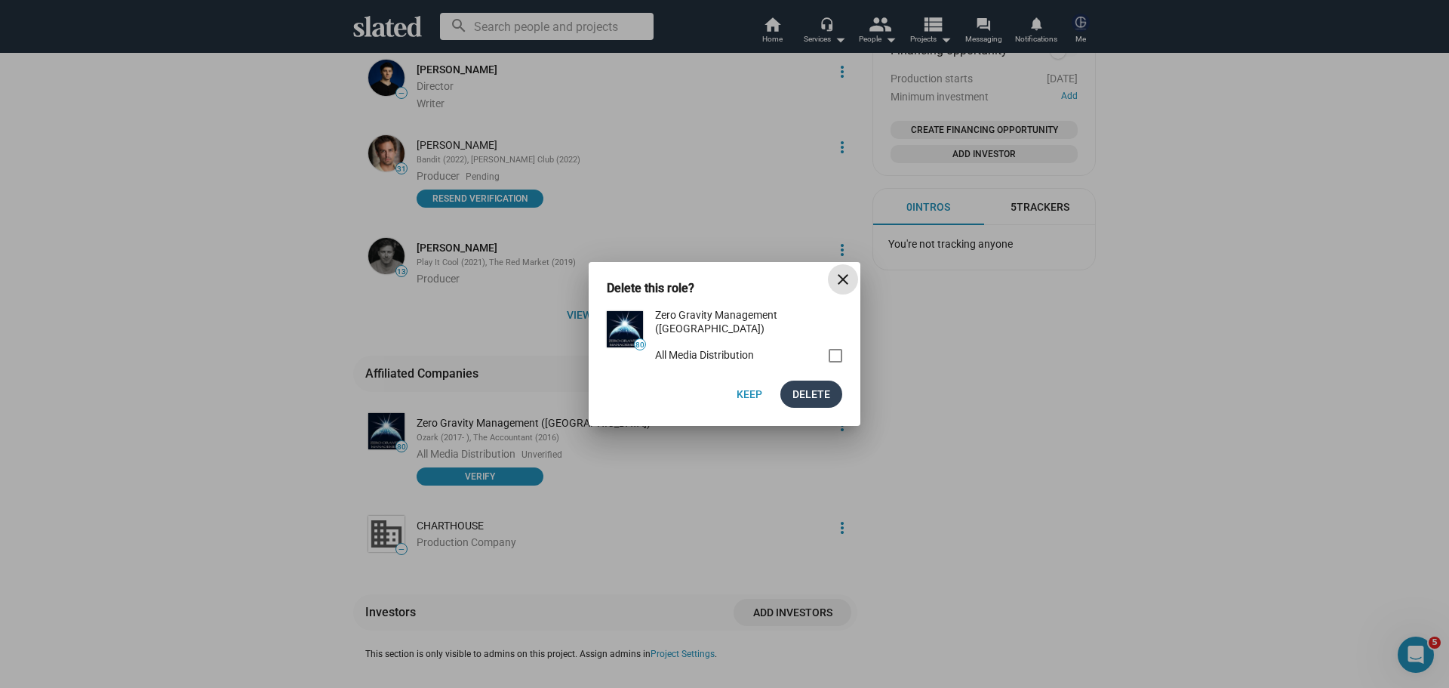
click at [805, 388] on span "Delete" at bounding box center [812, 393] width 38 height 27
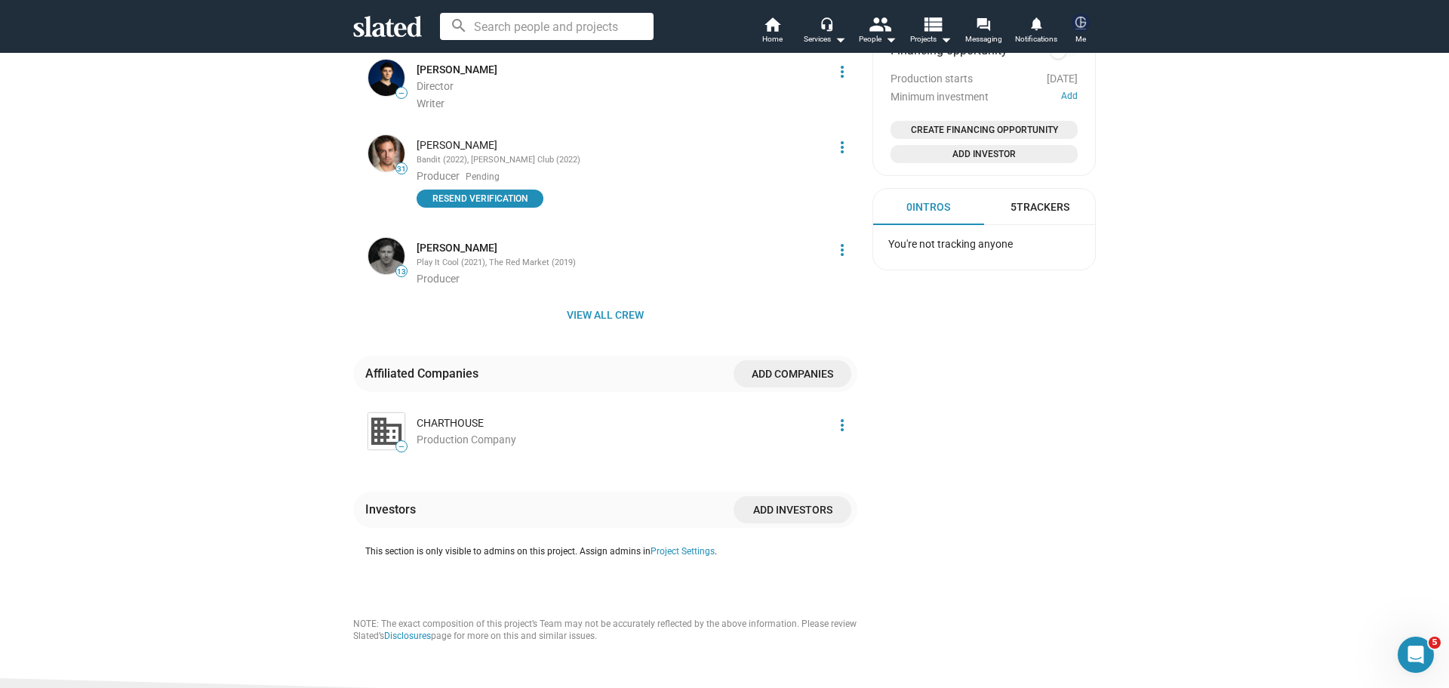
click at [775, 360] on span "Add companies" at bounding box center [793, 373] width 94 height 27
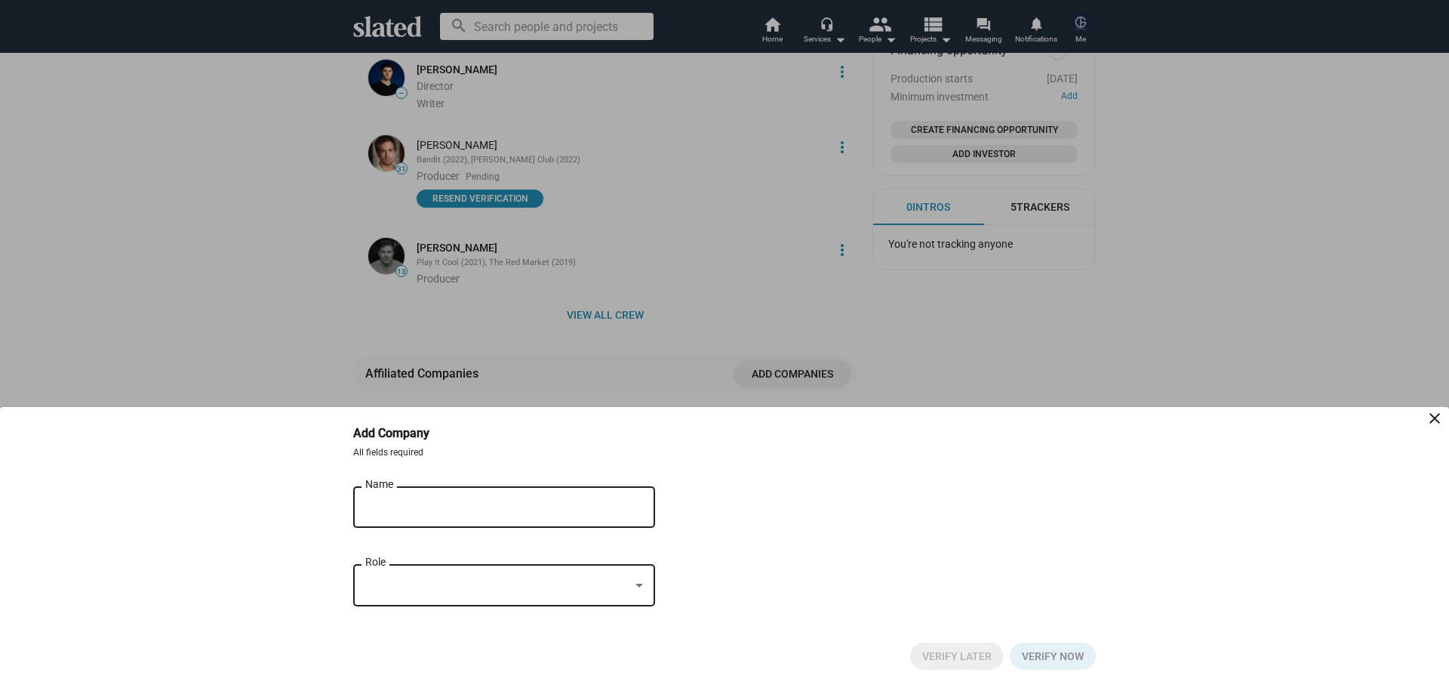
click at [412, 509] on input "Name" at bounding box center [493, 507] width 257 height 14
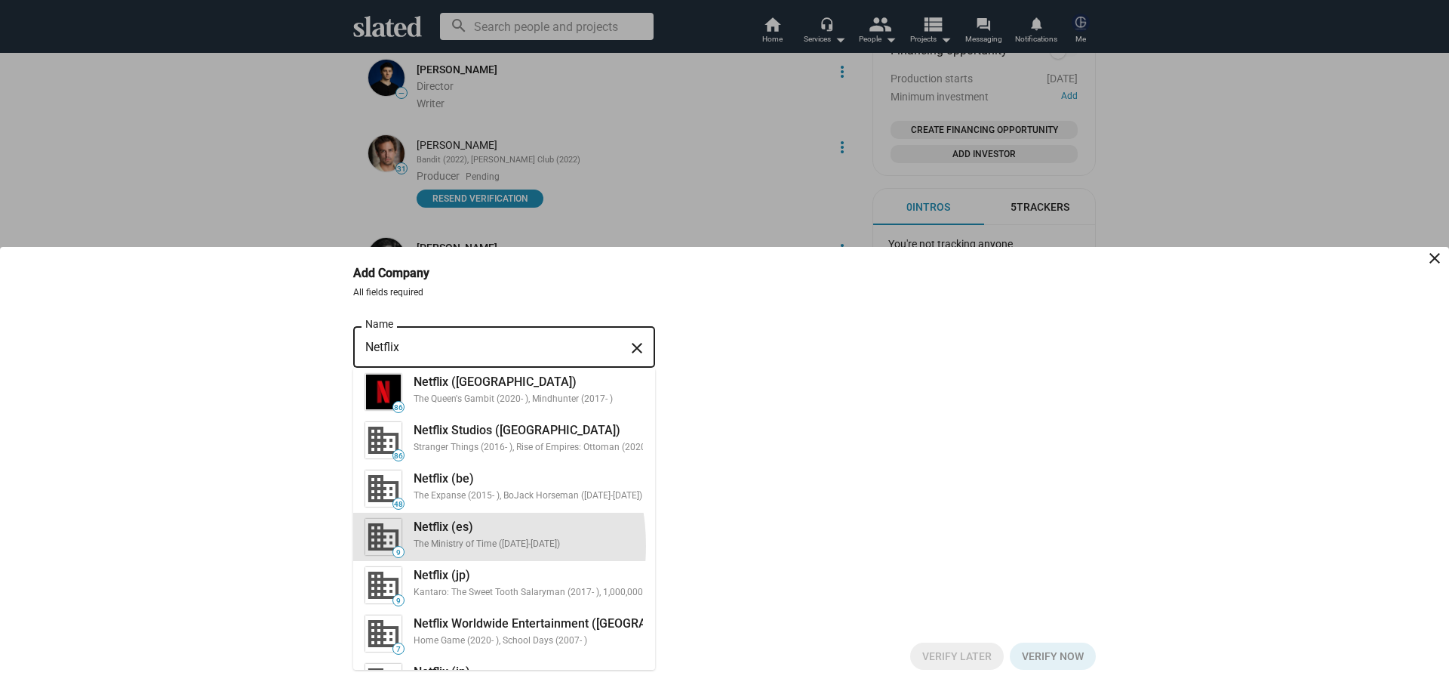
click at [421, 582] on mat-optgroup "86 Netflix (us) The Queen's Gambit (2020- ), Mindhunter (2017- ) 86 Netflix Stu…" at bounding box center [504, 561] width 302 height 386
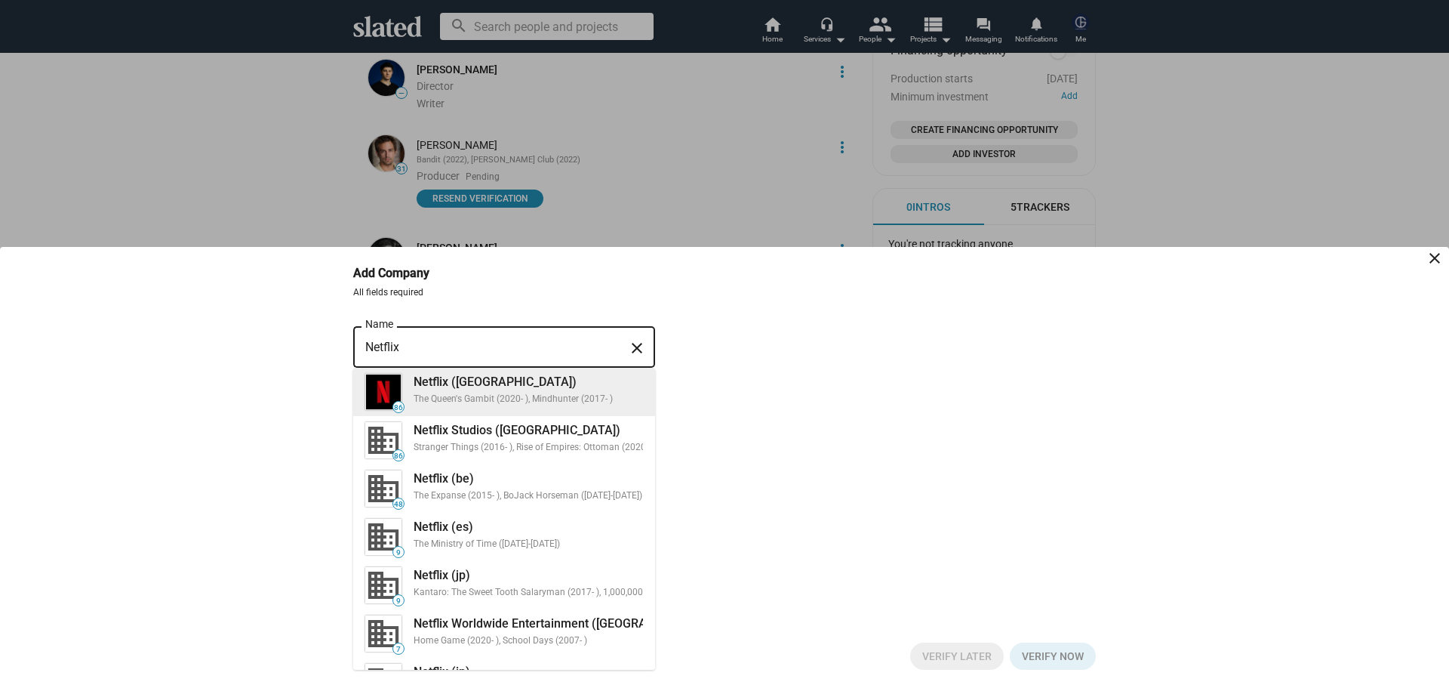
click at [470, 390] on div "Netflix (us) The Queen's Gambit (2020- ), Mindhunter (2017- )" at bounding box center [524, 389] width 239 height 37
type input "Netflix ([GEOGRAPHIC_DATA])"
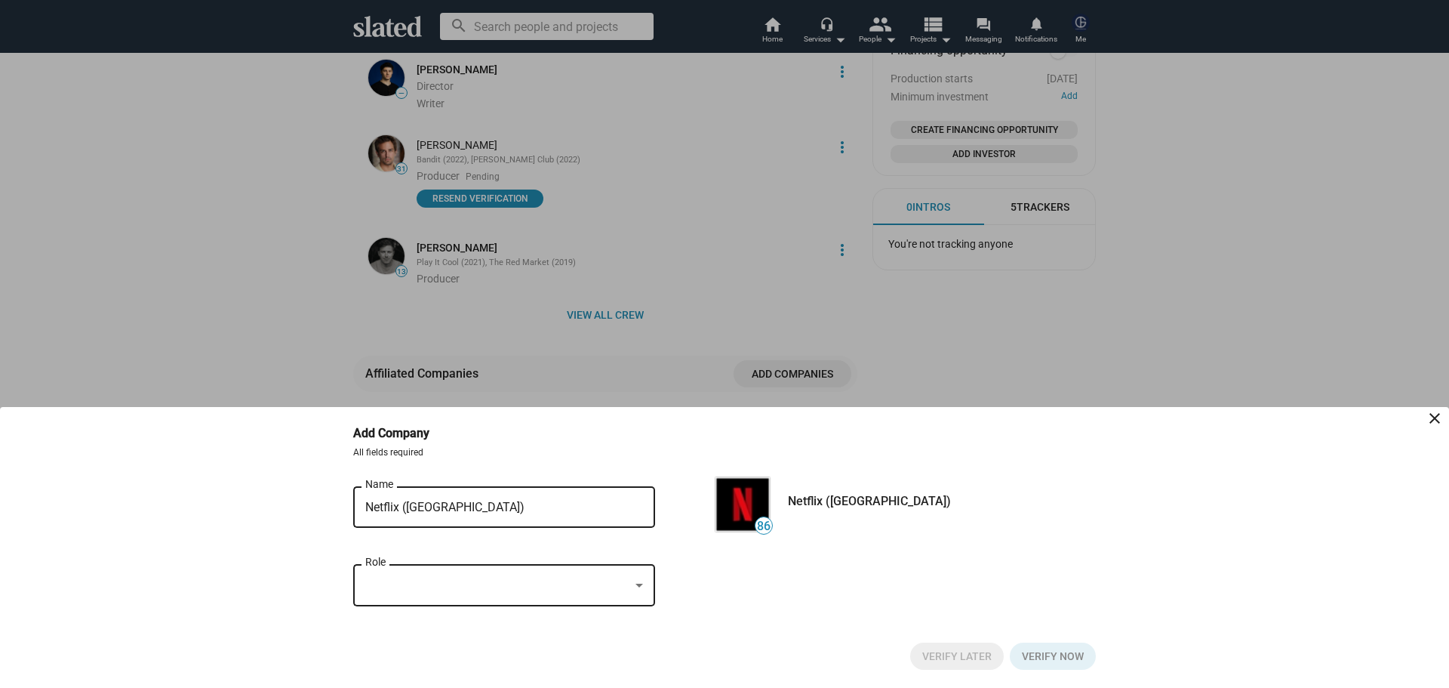
click at [426, 581] on div at bounding box center [497, 585] width 264 height 16
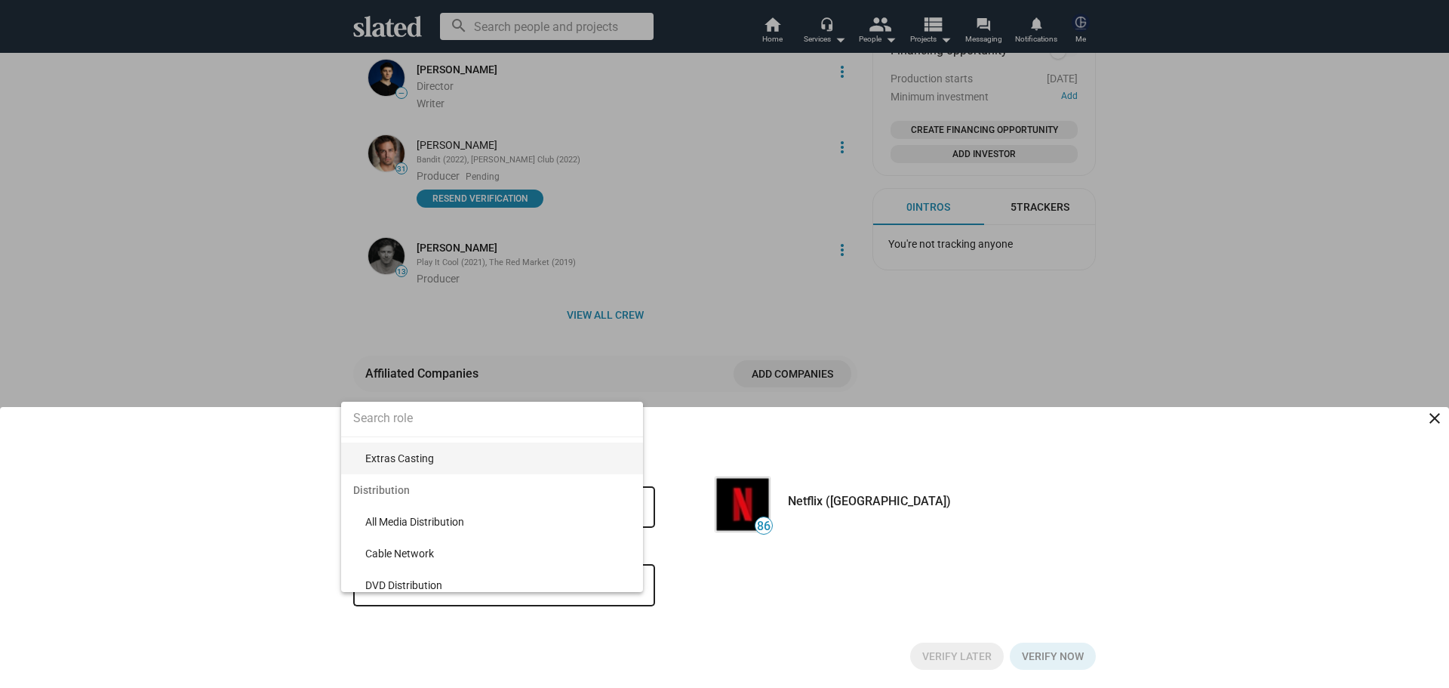
scroll to position [528, 0]
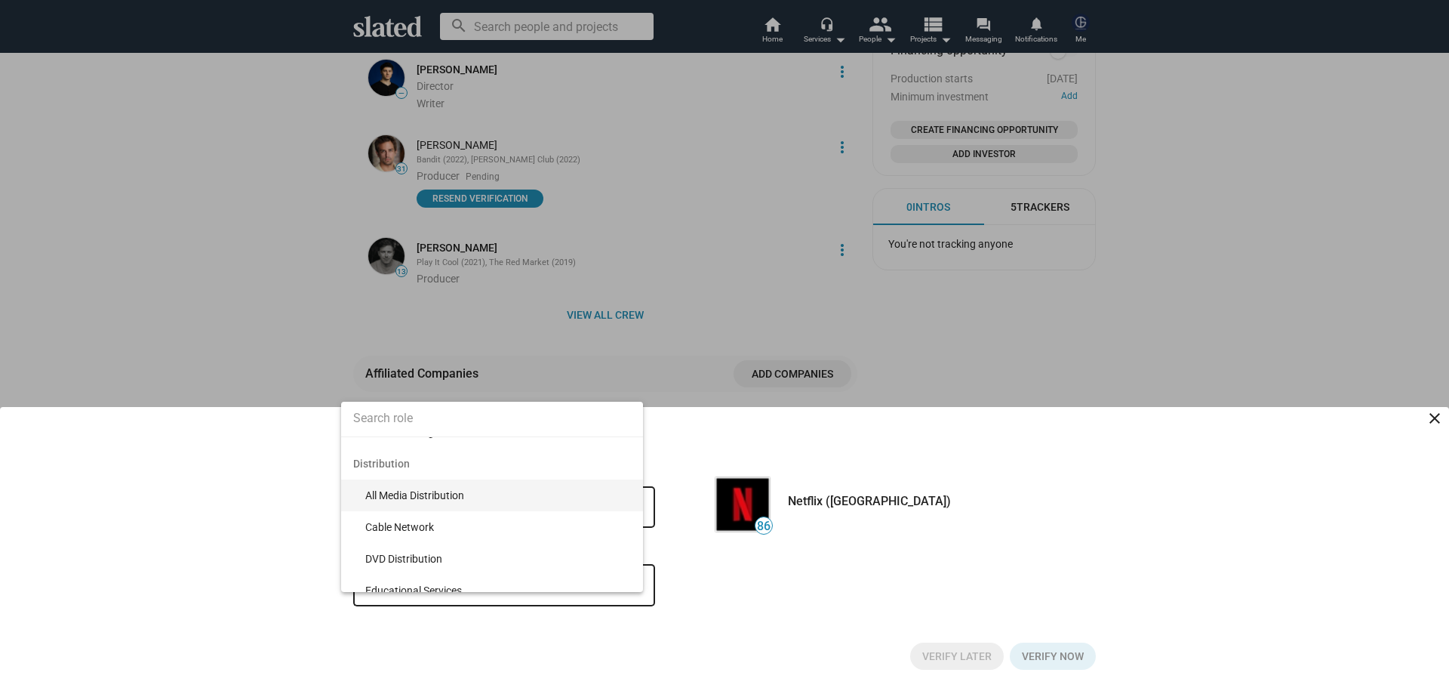
click at [452, 497] on span "All Media Distribution" at bounding box center [498, 495] width 266 height 32
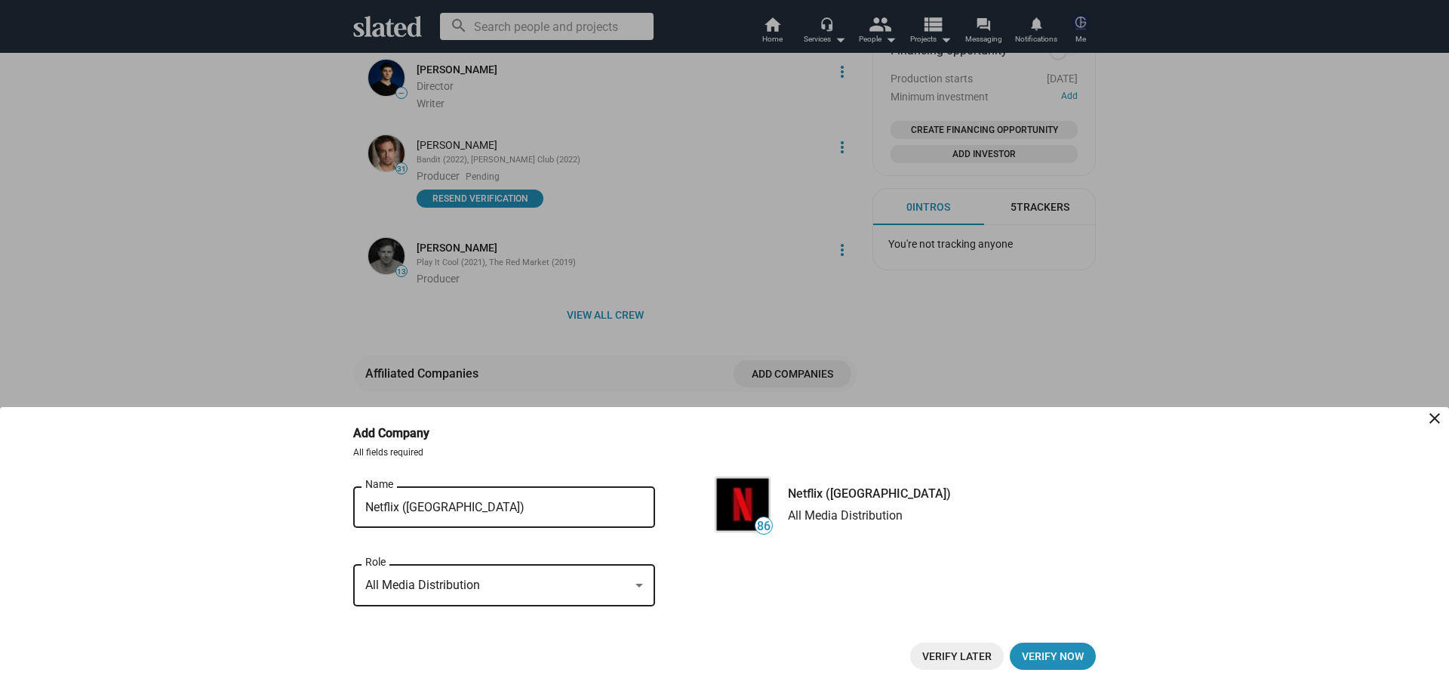
click at [938, 654] on span "Verify Later" at bounding box center [956, 655] width 69 height 27
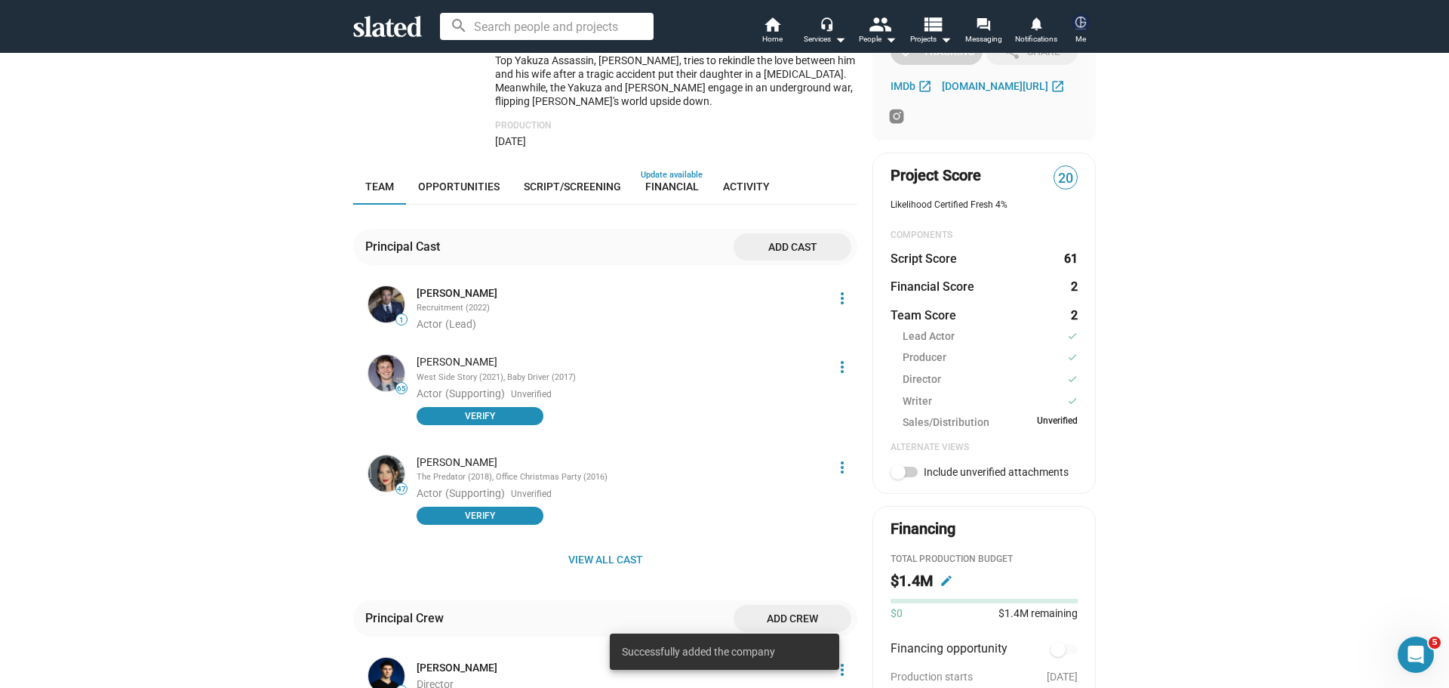
scroll to position [285, 0]
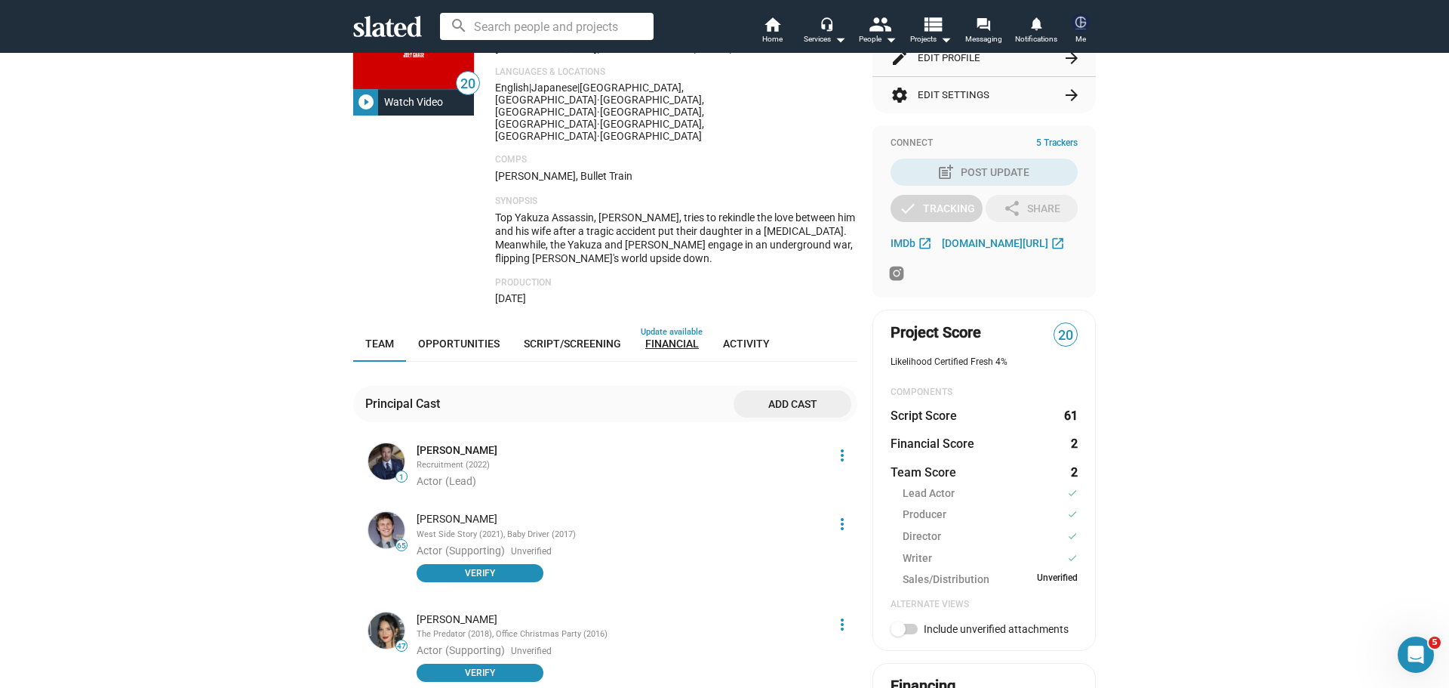
click at [663, 337] on span "Financial" at bounding box center [672, 343] width 54 height 12
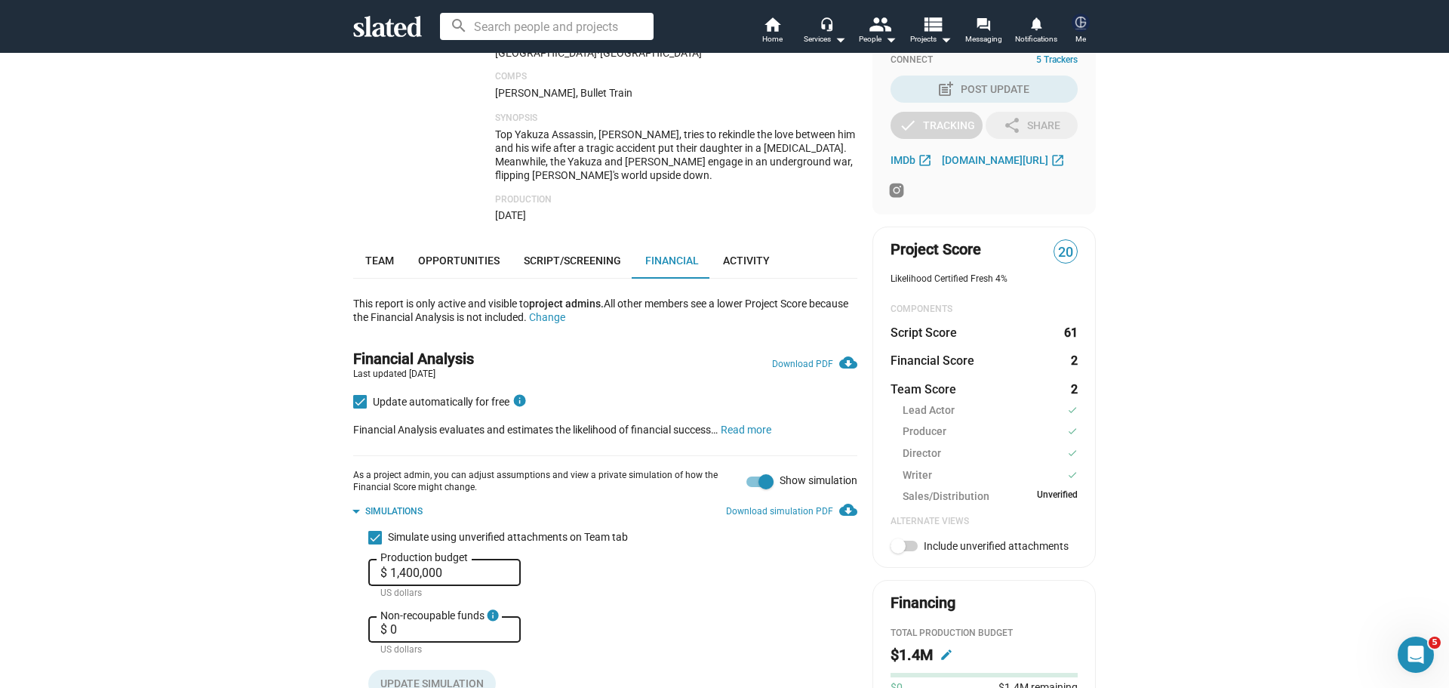
scroll to position [360, 0]
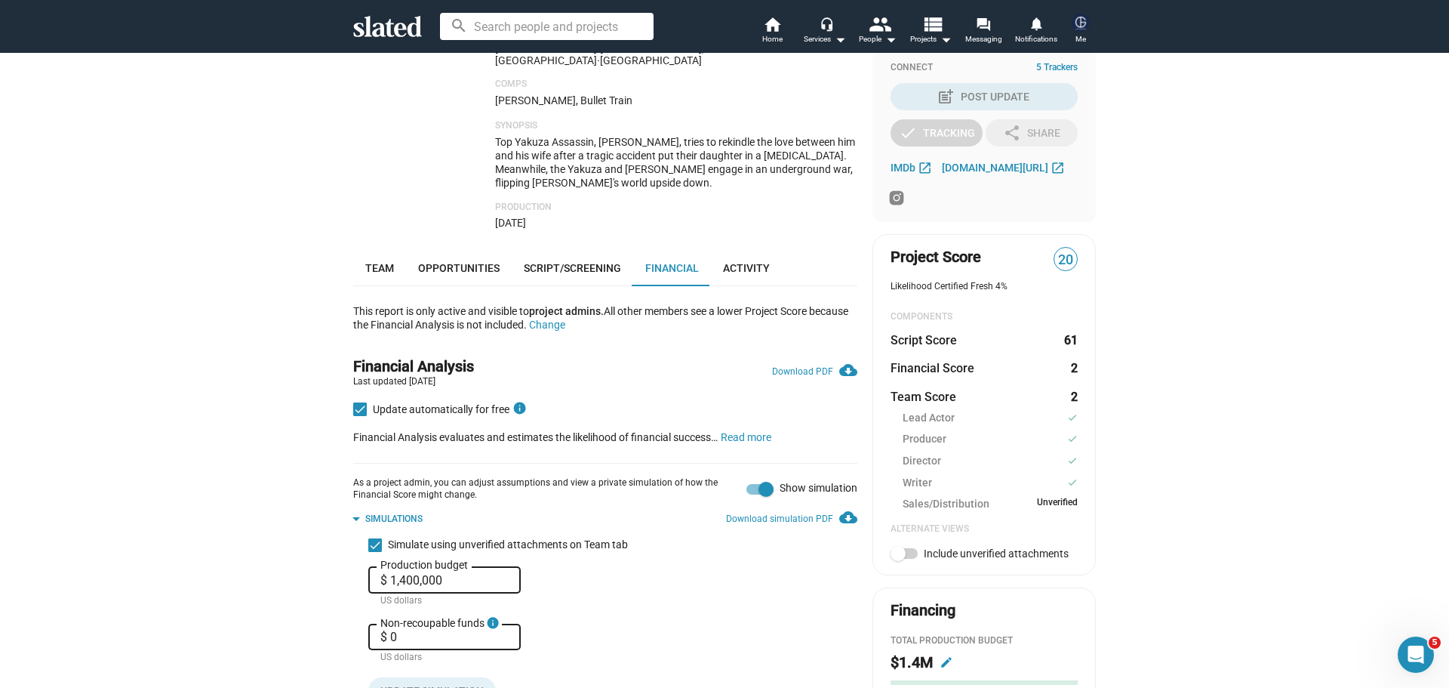
click at [367, 262] on span "Team" at bounding box center [379, 268] width 29 height 12
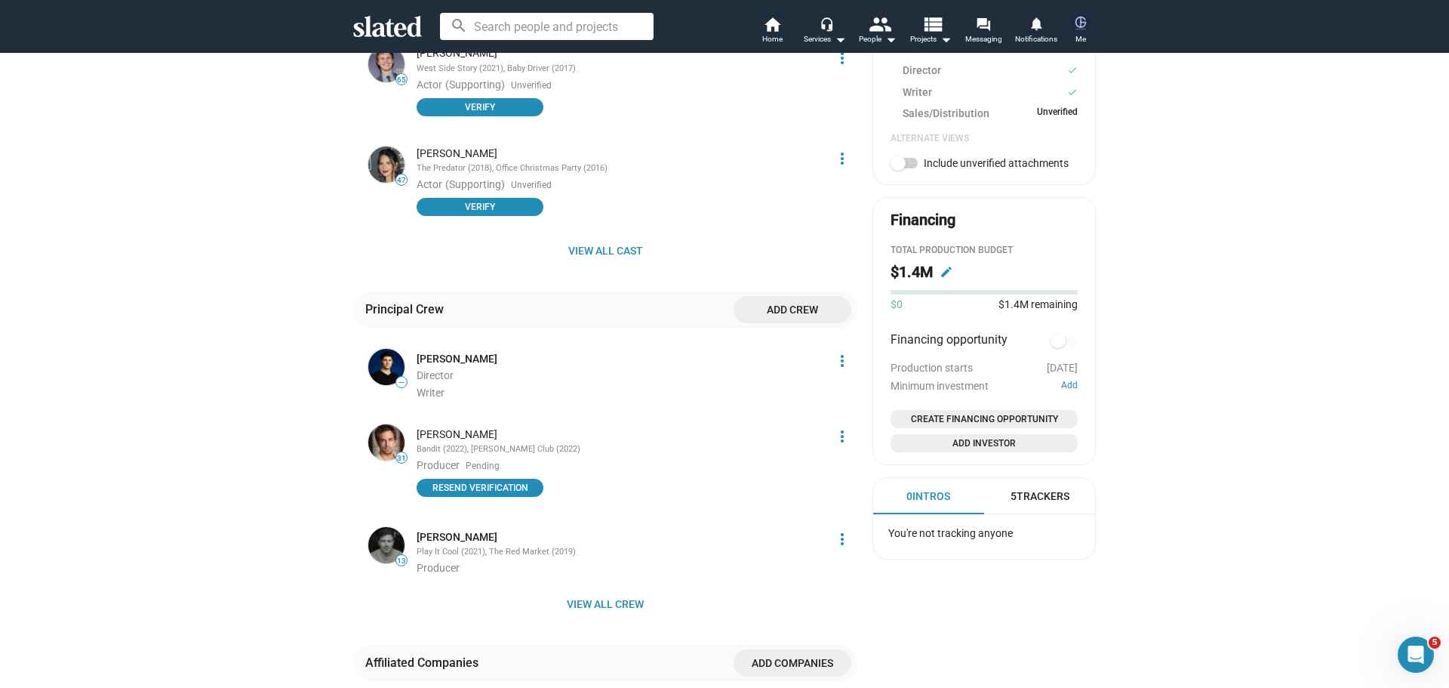
scroll to position [888, 0]
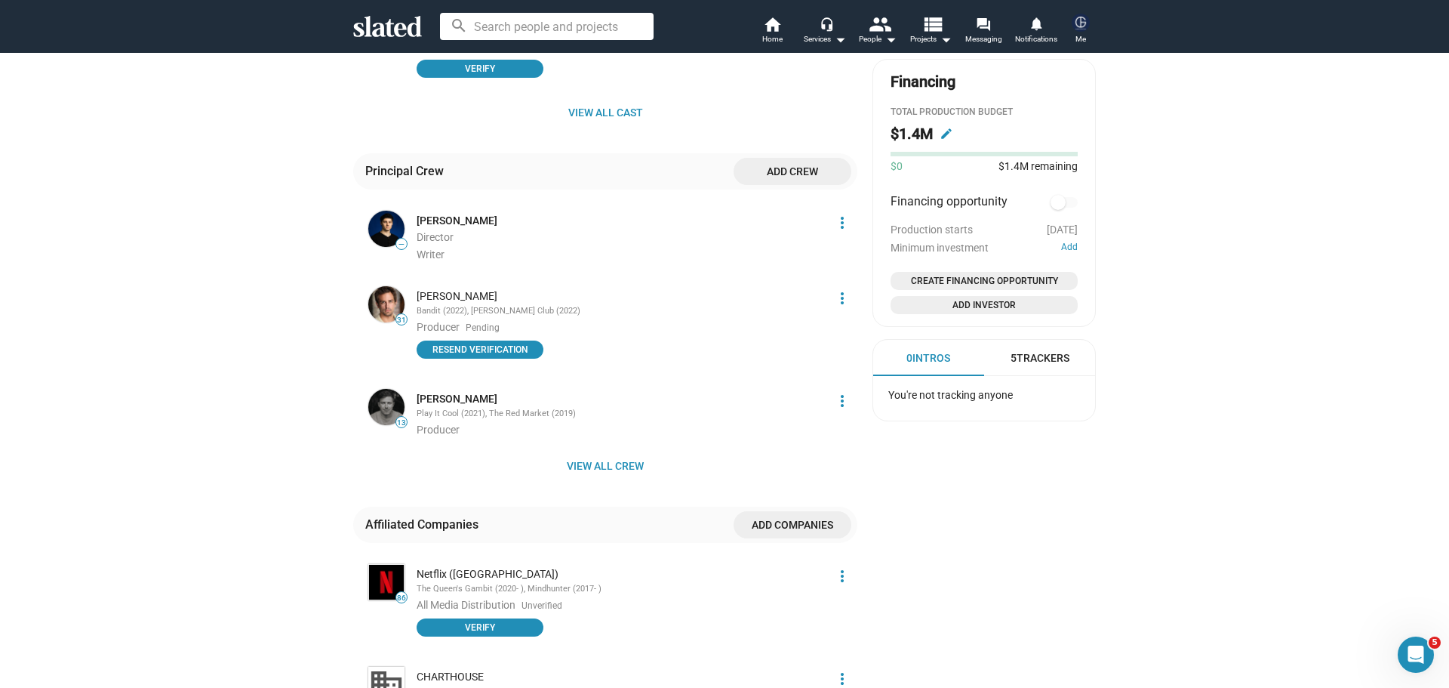
click at [836, 567] on mat-icon "more_vert" at bounding box center [842, 576] width 18 height 18
click at [821, 611] on button "Delete" at bounding box center [809, 611] width 85 height 24
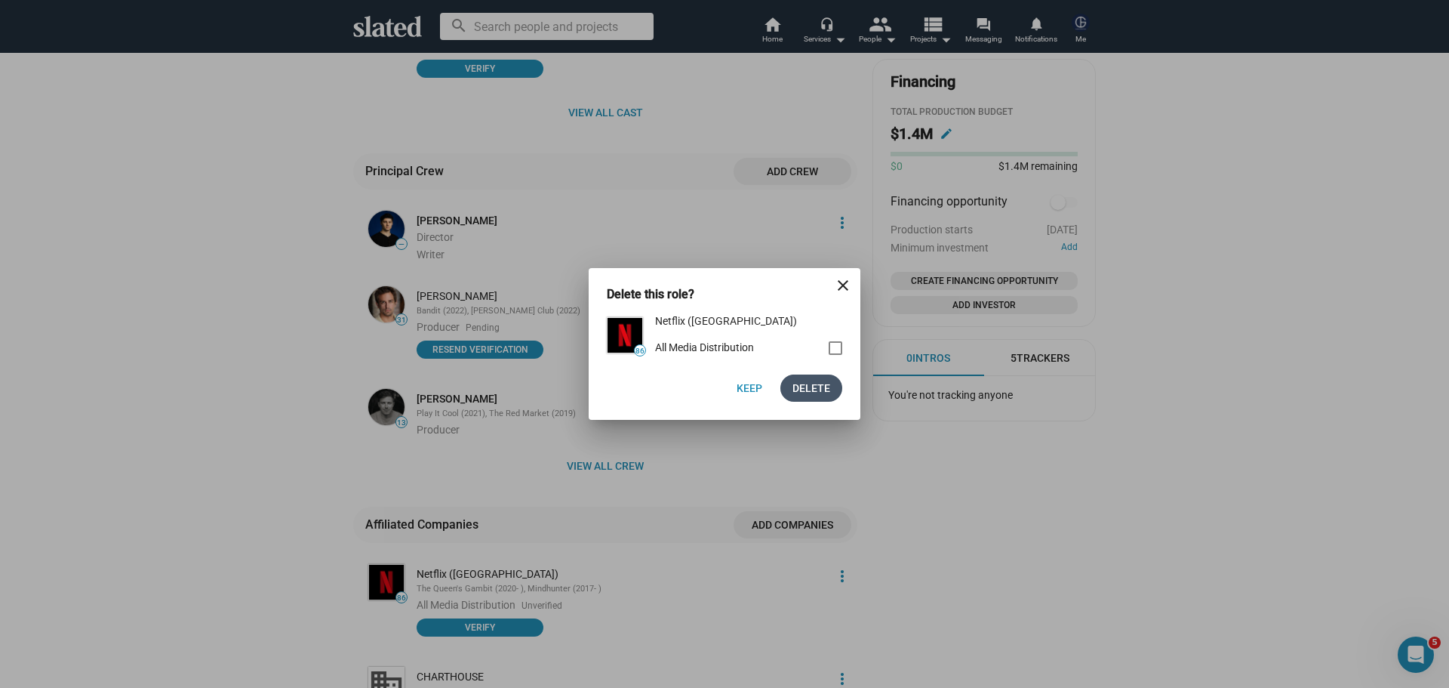
click at [815, 387] on span "Delete" at bounding box center [812, 387] width 38 height 27
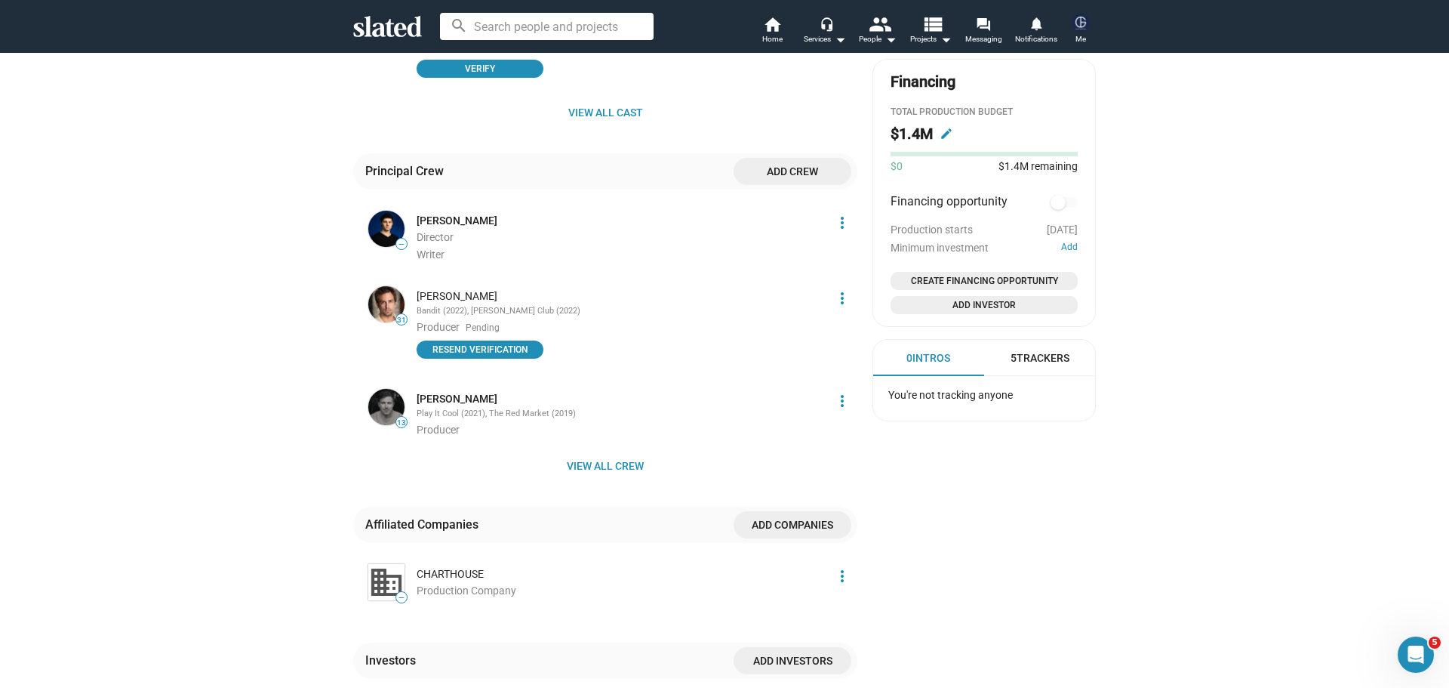
click at [762, 511] on span "Add companies" at bounding box center [793, 524] width 94 height 27
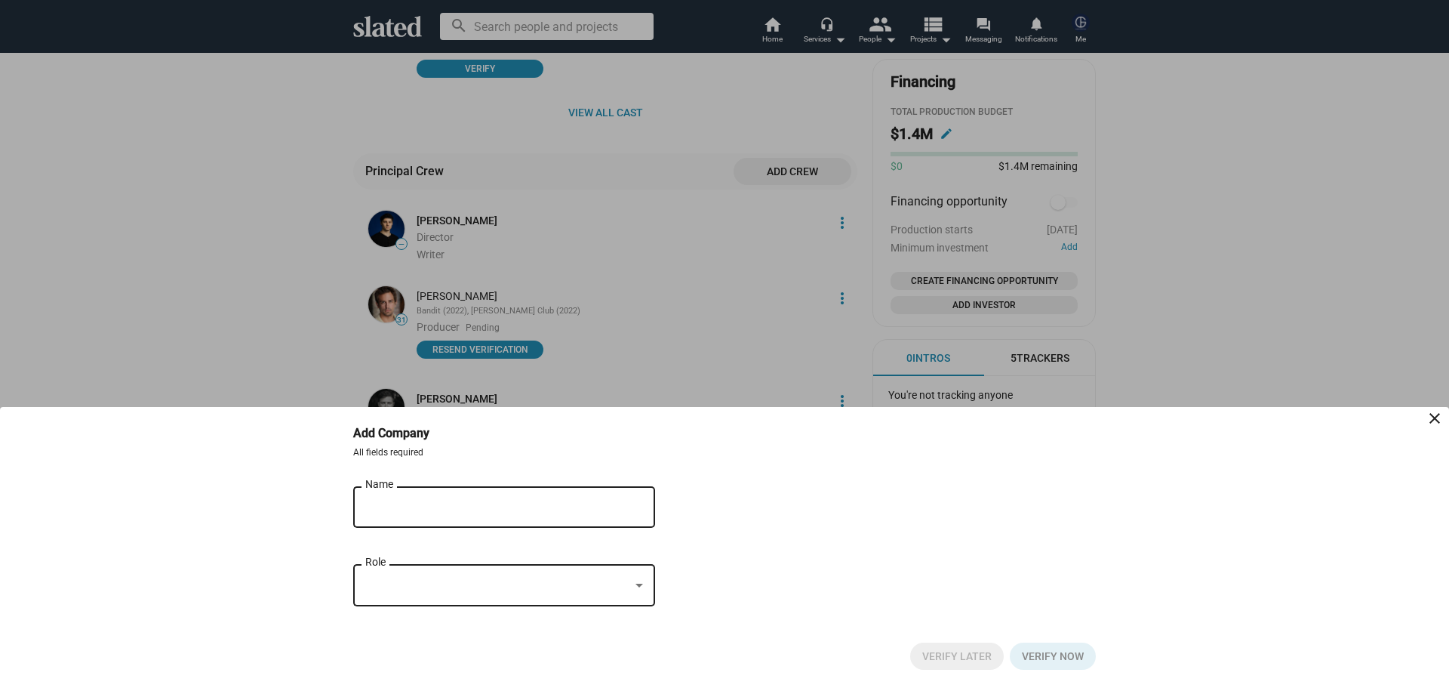
click at [389, 495] on div "Name" at bounding box center [493, 505] width 257 height 45
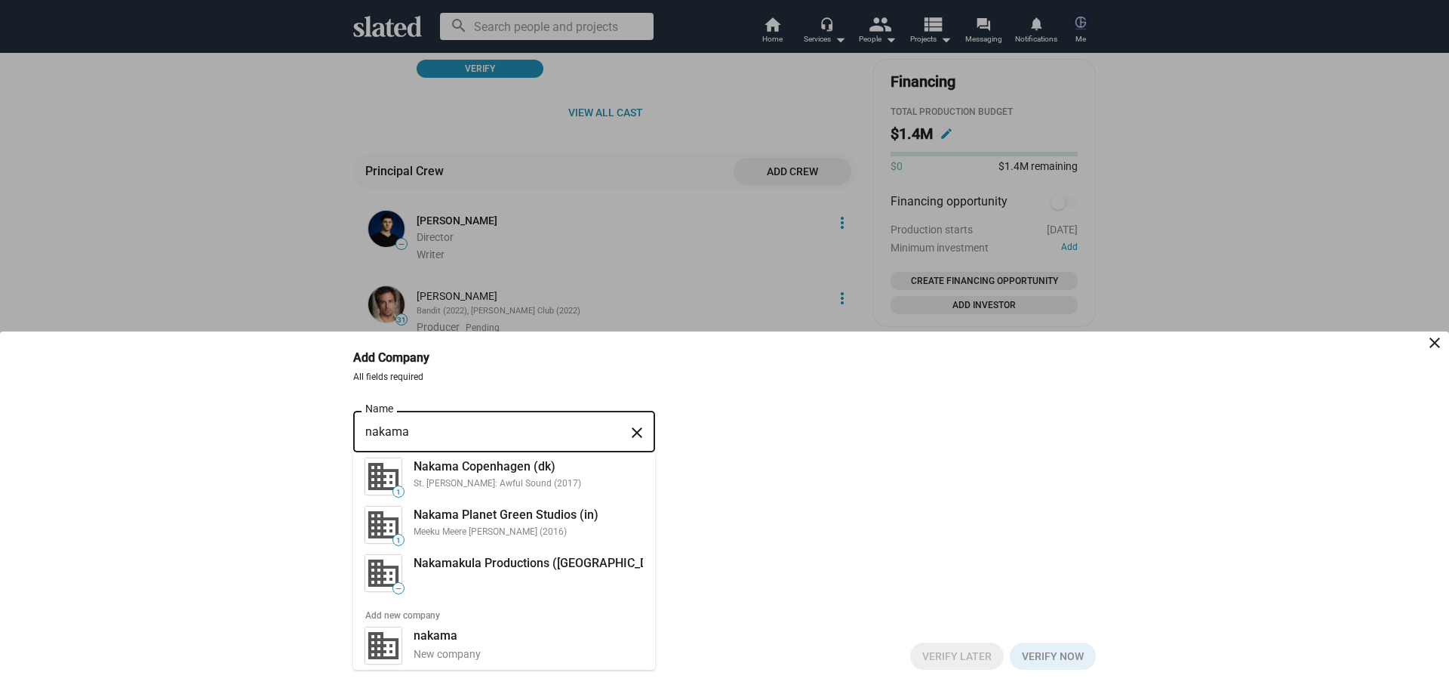
type input "nakama"
click at [202, 250] on div at bounding box center [724, 344] width 1449 height 688
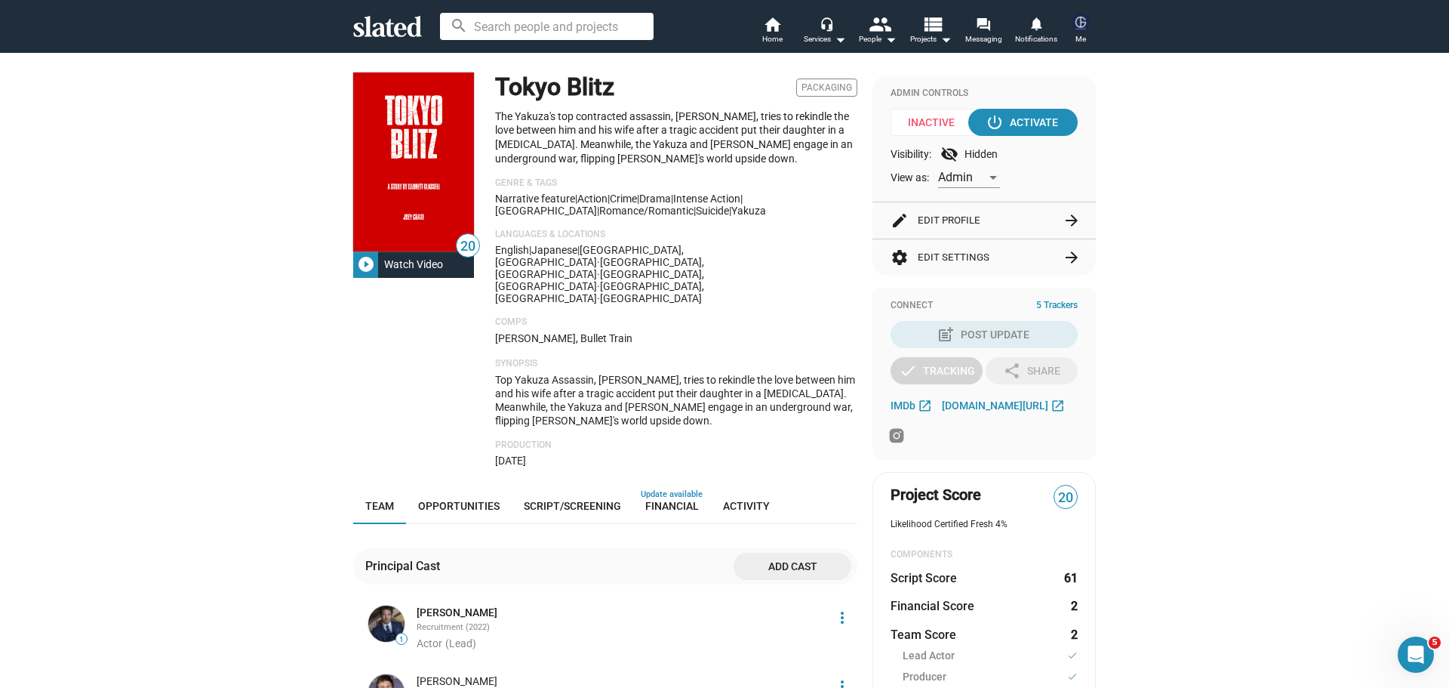
scroll to position [0, 0]
